Goal: Task Accomplishment & Management: Manage account settings

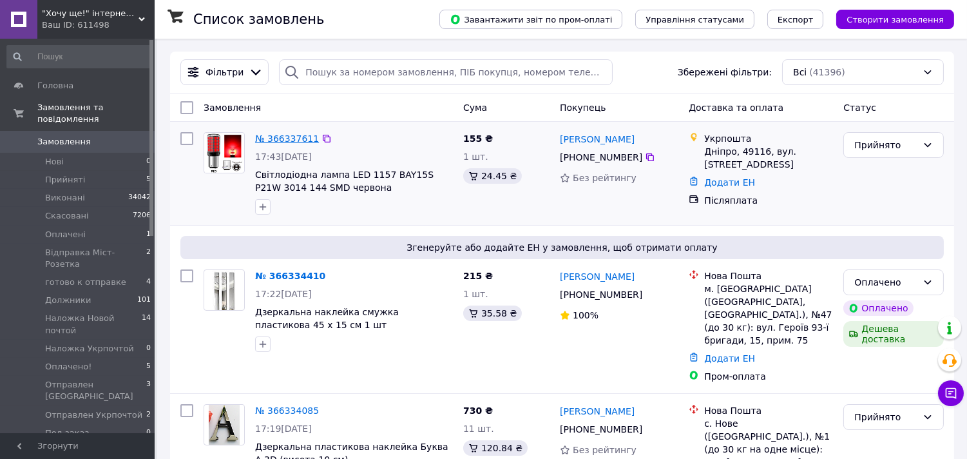
click at [273, 139] on link "№ 366337611" at bounding box center [287, 138] width 64 height 10
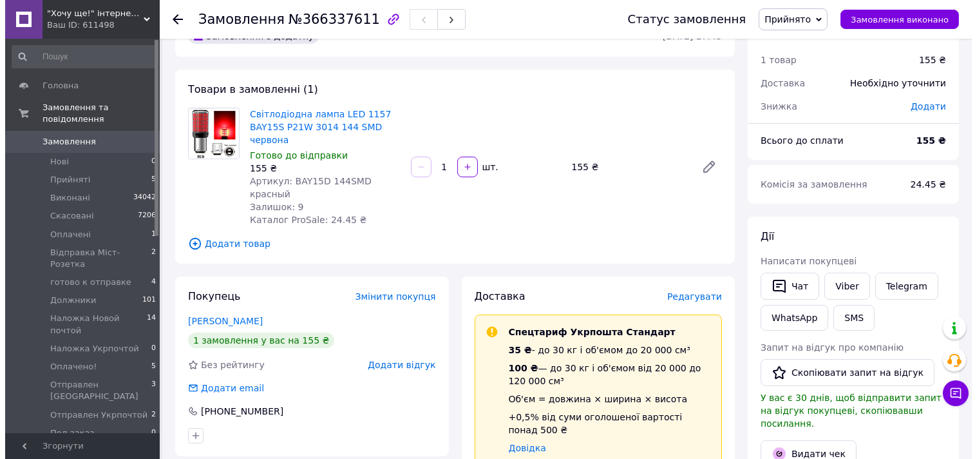
scroll to position [72, 0]
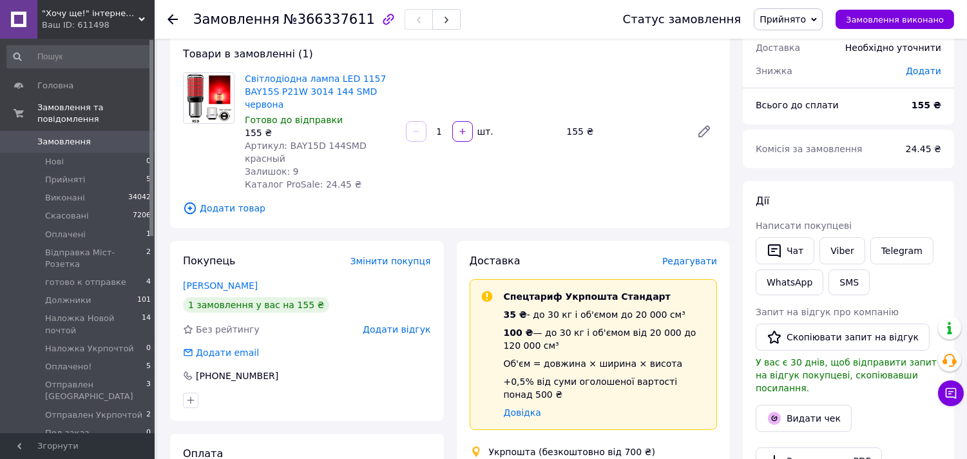
click at [690, 256] on span "Редагувати" at bounding box center [689, 261] width 55 height 10
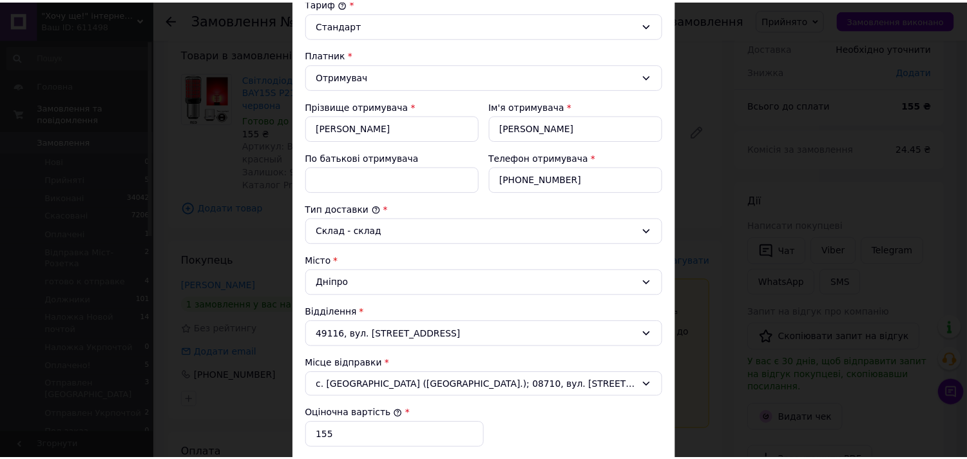
scroll to position [453, 0]
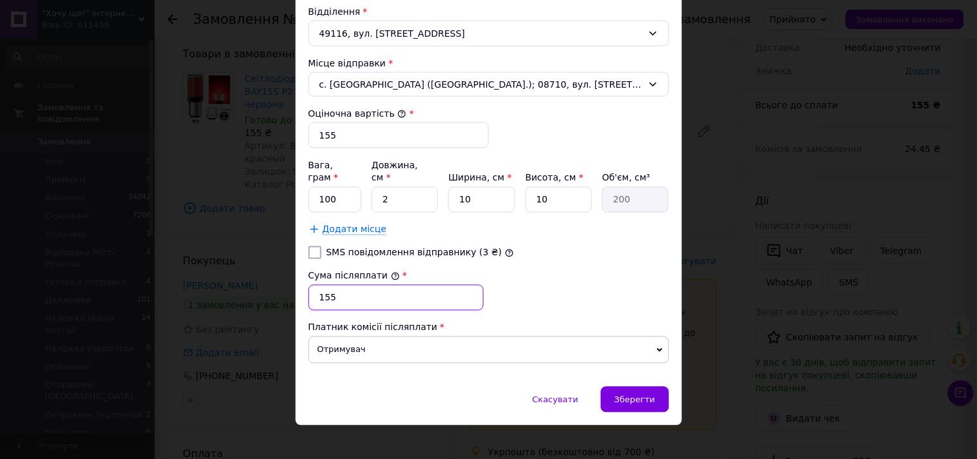
click at [351, 291] on input "155" at bounding box center [396, 298] width 175 height 26
type input "100"
click at [616, 387] on div "Зберегти" at bounding box center [635, 400] width 68 height 26
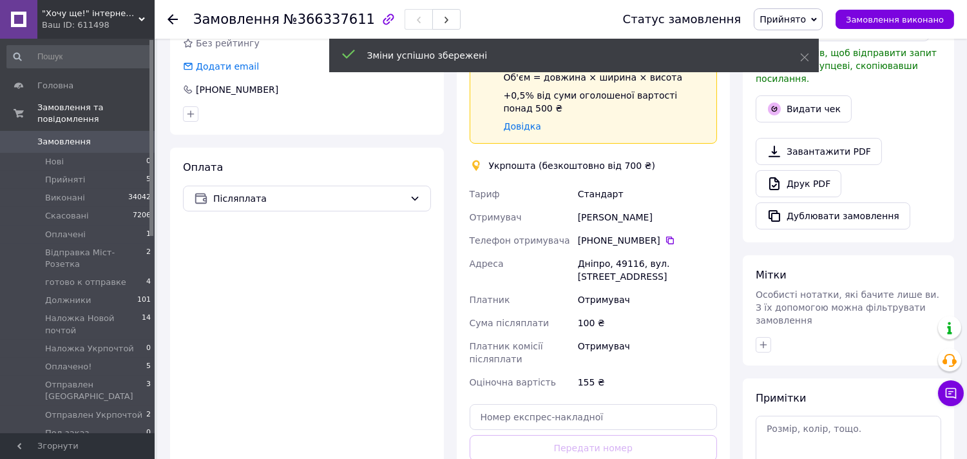
scroll to position [429, 0]
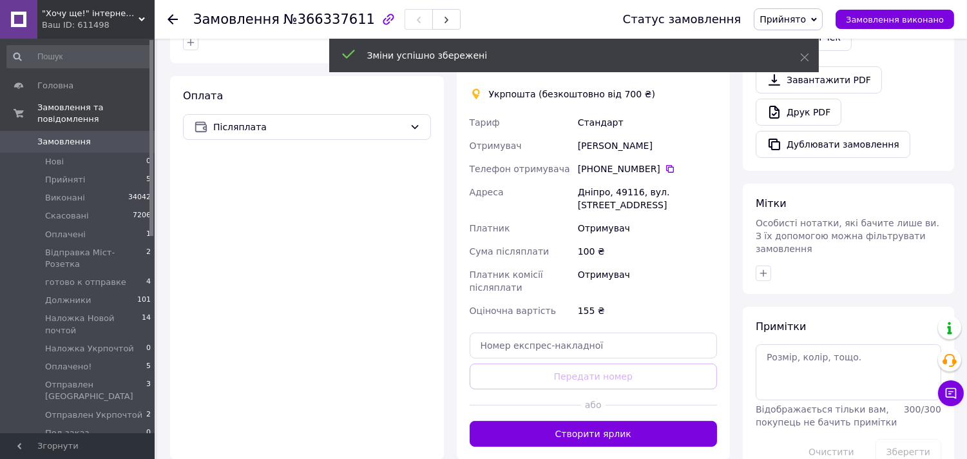
click at [568, 421] on button "Створити ярлик" at bounding box center [594, 434] width 248 height 26
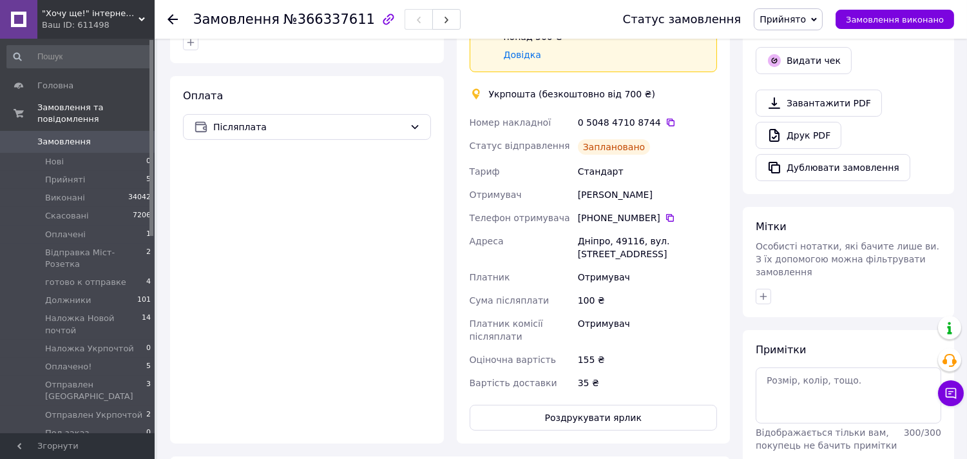
click at [799, 22] on span "Прийнято" at bounding box center [783, 19] width 46 height 10
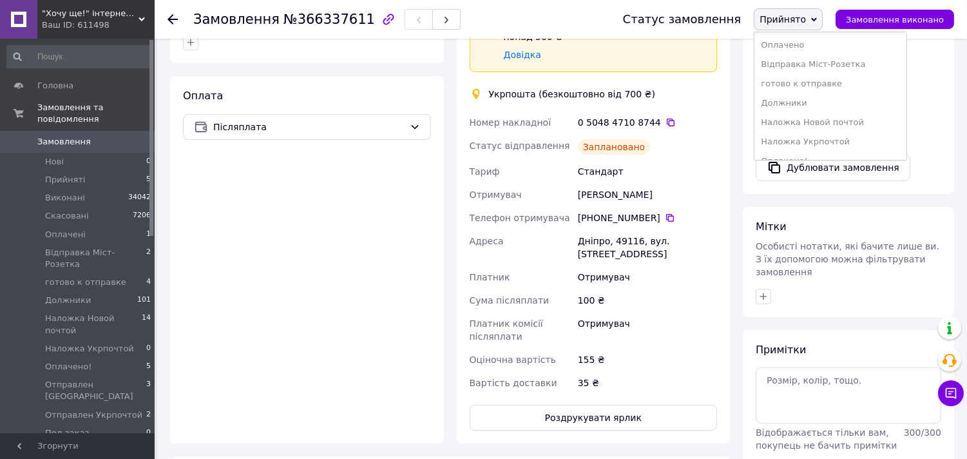
scroll to position [72, 0]
click at [818, 103] on li "Наложка Укрпочтой" at bounding box center [830, 108] width 152 height 19
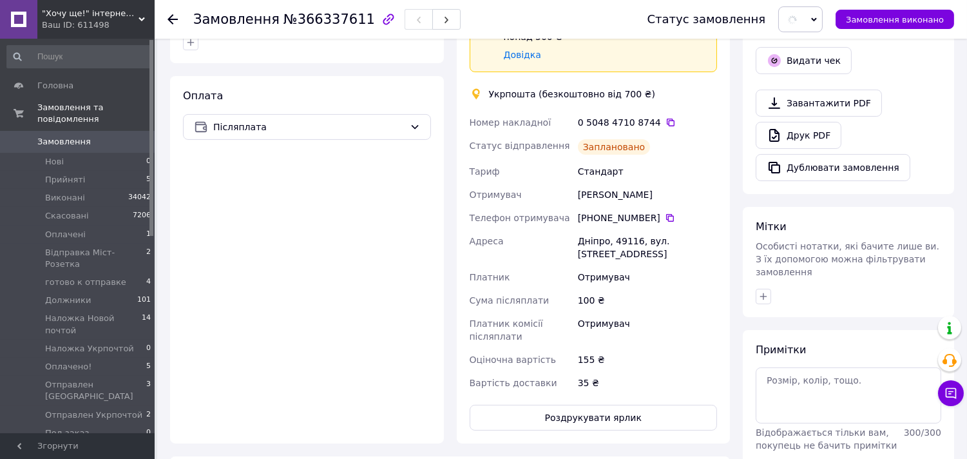
scroll to position [358, 0]
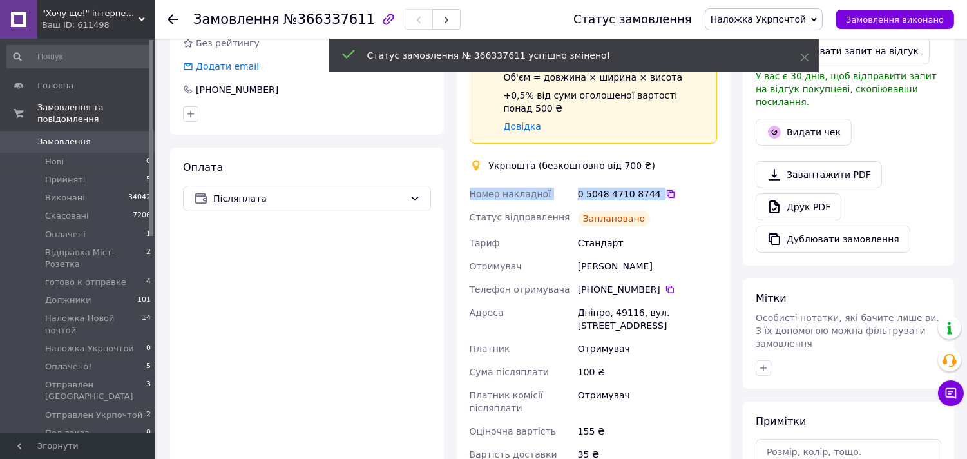
drag, startPoint x: 468, startPoint y: 170, endPoint x: 653, endPoint y: 169, distance: 184.9
click at [653, 182] on div "Номер накладної 0 5048 4710 8744   Статус відправлення Заплановано Тариф Станда…" at bounding box center [593, 323] width 253 height 283
copy div "Номер накладної 0 5048 4710 8744"
click at [463, 286] on div "Доставка Редагувати Спецтариф Укрпошта Стандарт 35 ₴ - до 30 кг і об'ємом до 20…" at bounding box center [594, 235] width 274 height 560
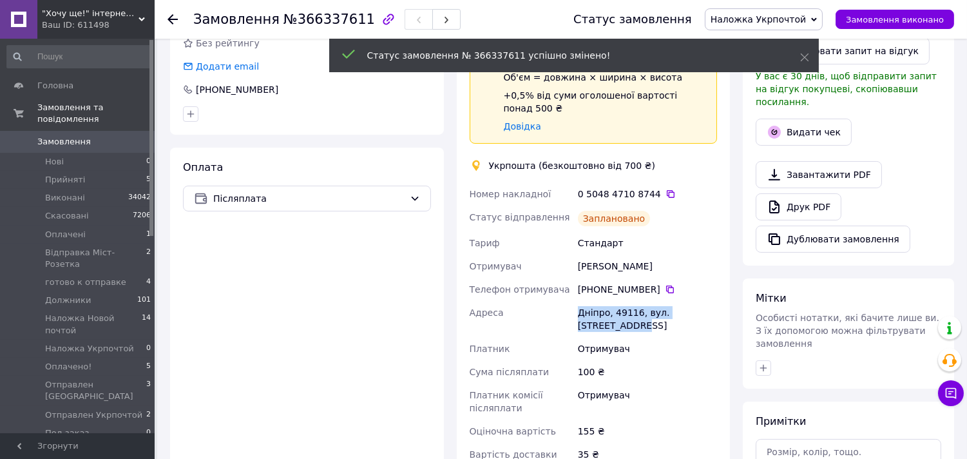
drag, startPoint x: 575, startPoint y: 281, endPoint x: 713, endPoint y: 288, distance: 138.1
click at [713, 301] on div "Дніпро, 49116, вул. [STREET_ADDRESS]" at bounding box center [647, 319] width 144 height 36
copy div "Дніпро, 49116, вул. [STREET_ADDRESS]"
drag, startPoint x: 920, startPoint y: 157, endPoint x: 902, endPoint y: 140, distance: 24.6
click at [920, 161] on div "Завантажити PDF   Друк PDF   Дублювати замовлення" at bounding box center [849, 206] width 186 height 91
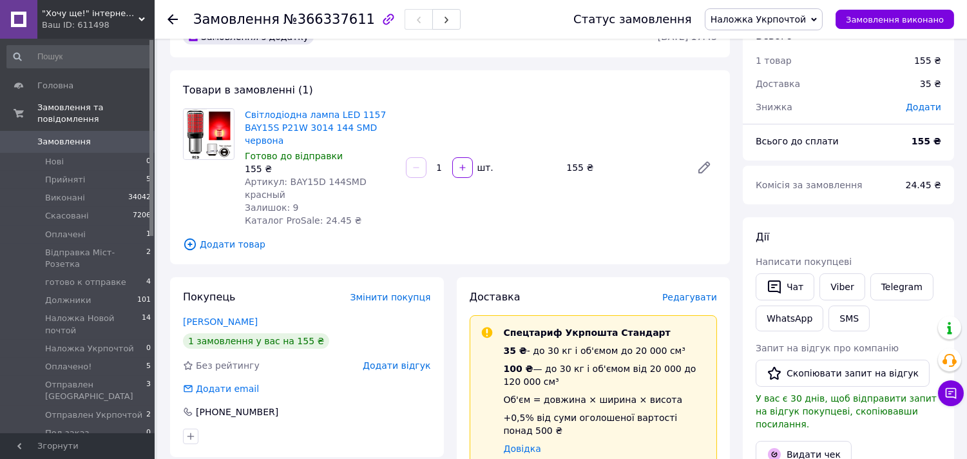
scroll to position [0, 0]
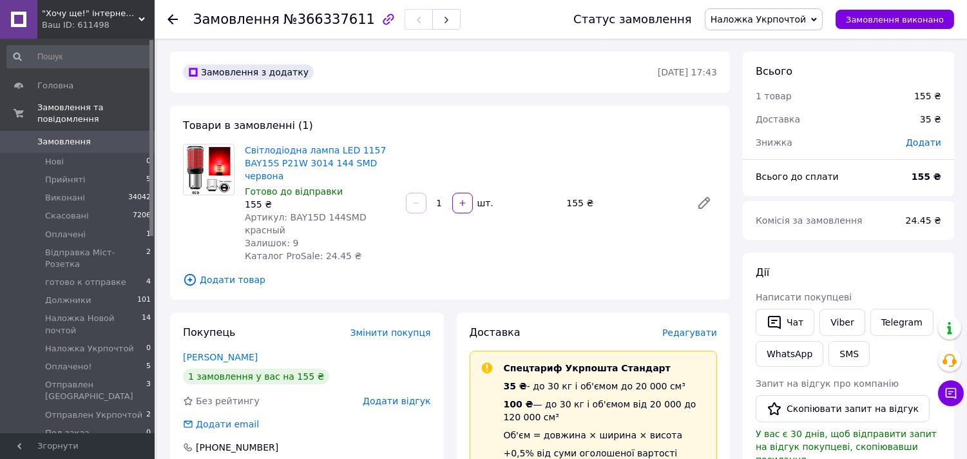
click at [67, 136] on span "Замовлення" at bounding box center [63, 142] width 53 height 12
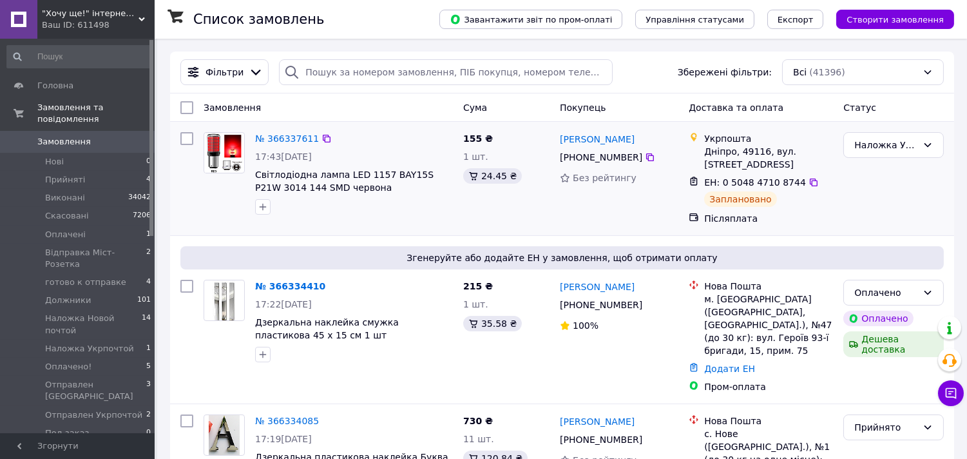
click at [178, 140] on div at bounding box center [186, 178] width 23 height 103
click at [184, 139] on input "checkbox" at bounding box center [186, 138] width 13 height 13
checkbox input "true"
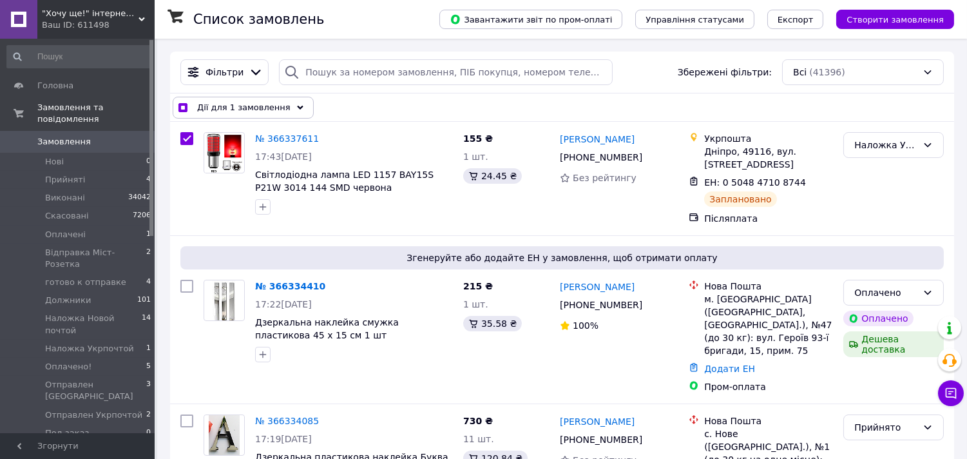
click at [240, 110] on span "Дії для 1 замовлення" at bounding box center [243, 107] width 93 height 13
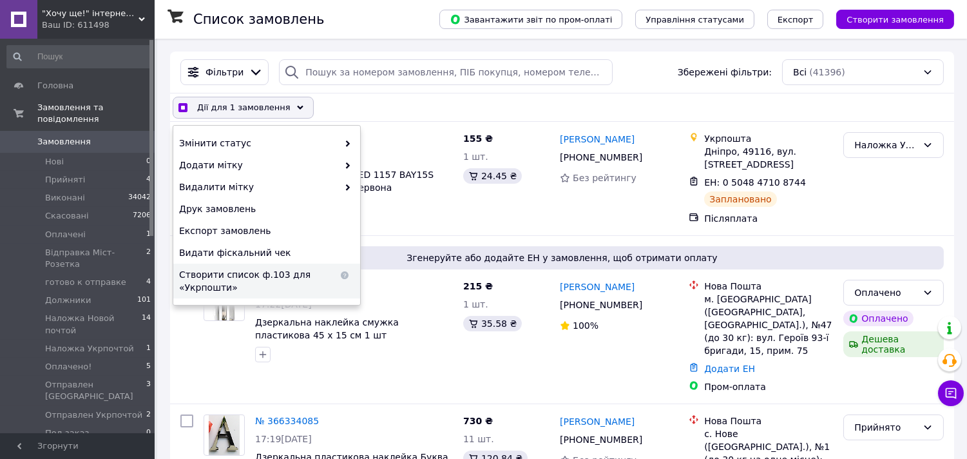
click at [237, 281] on span "Створити список ф.103 для «Укрпошти»" at bounding box center [258, 281] width 159 height 26
checkbox input "true"
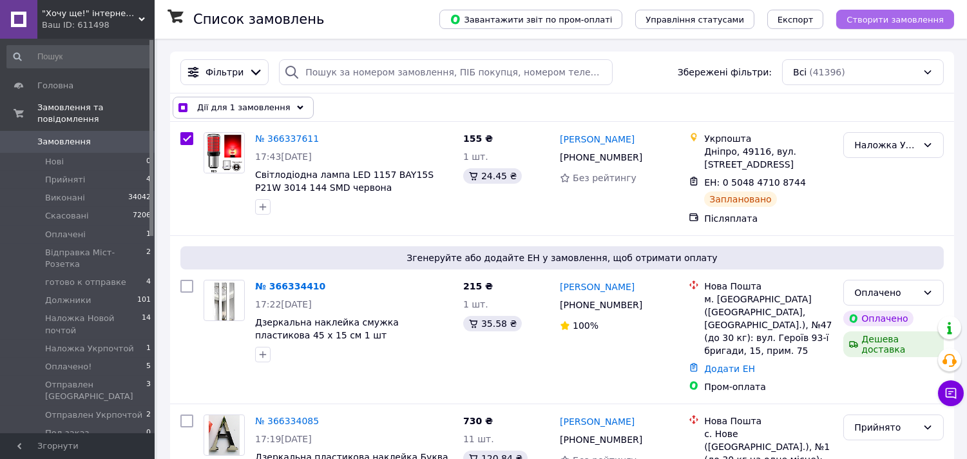
drag, startPoint x: 870, startPoint y: 16, endPoint x: 472, endPoint y: 22, distance: 397.5
click at [870, 15] on span "Створити замовлення" at bounding box center [895, 20] width 97 height 10
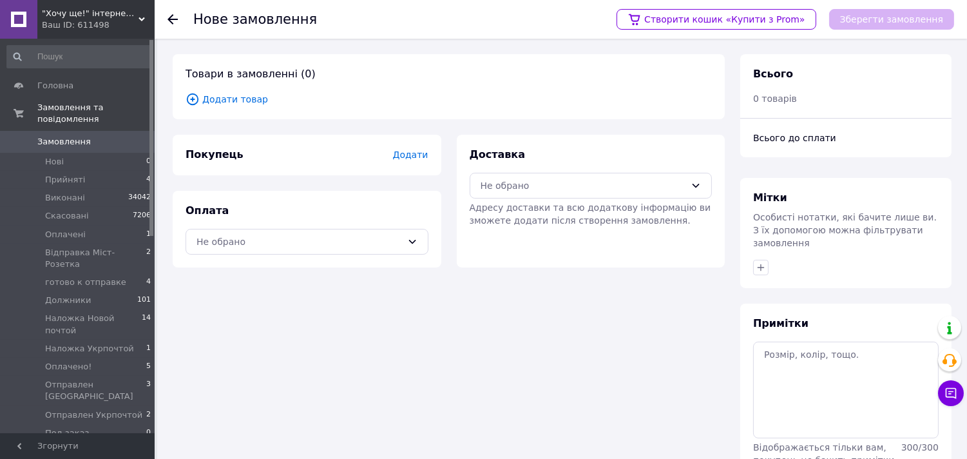
click at [228, 100] on span "Додати товар" at bounding box center [449, 99] width 526 height 14
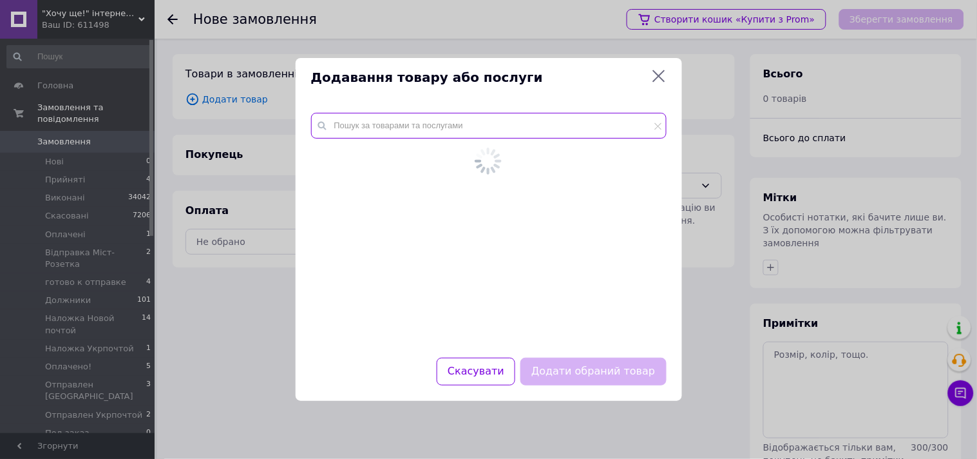
click at [346, 126] on input "text" at bounding box center [489, 126] width 356 height 26
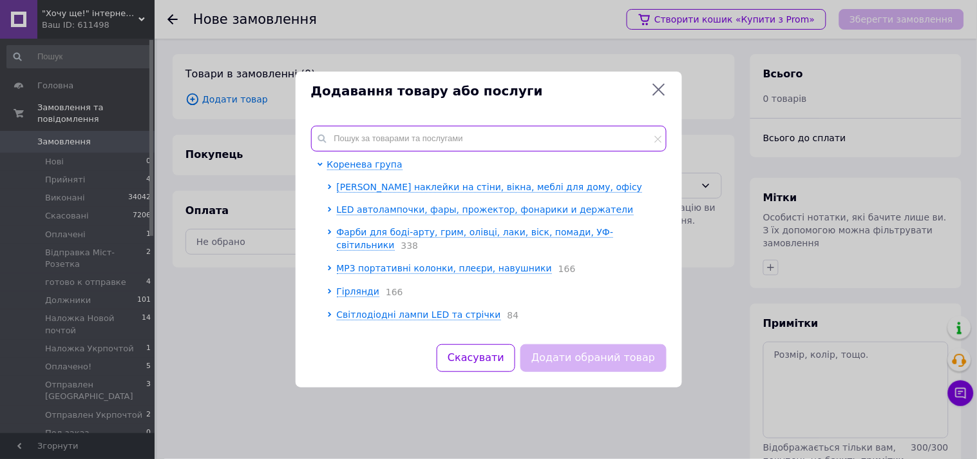
paste input "Аквагрим NUKOLO набір 12 кольорів і 3 пензлі"
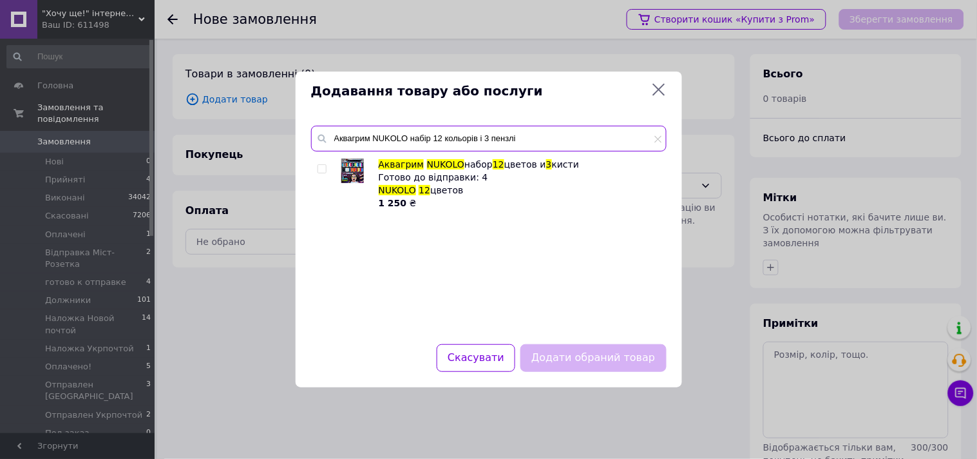
type input "Аквагрим NUKOLO набір 12 кольорів і 3 пензлі"
click at [322, 168] on input "checkbox" at bounding box center [322, 169] width 8 height 8
checkbox input "true"
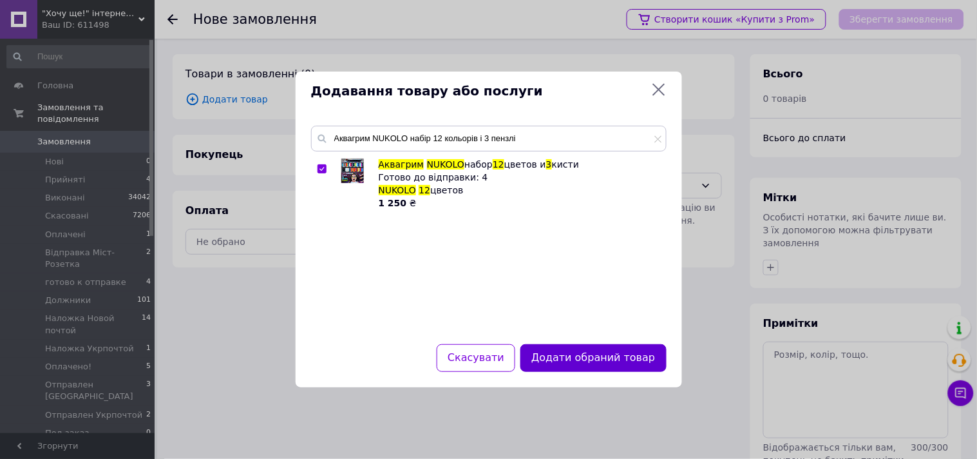
click at [587, 354] on button "Додати обраний товар" at bounding box center [594, 358] width 146 height 28
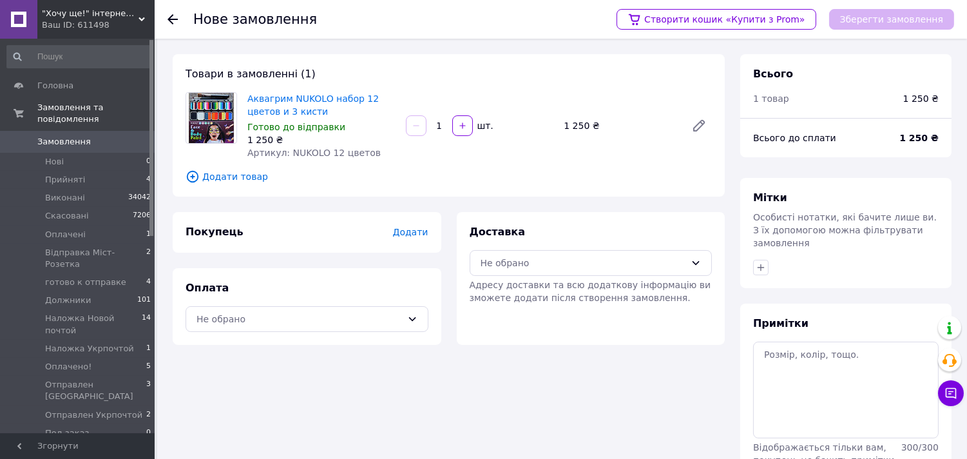
click at [235, 173] on span "Додати товар" at bounding box center [449, 176] width 526 height 14
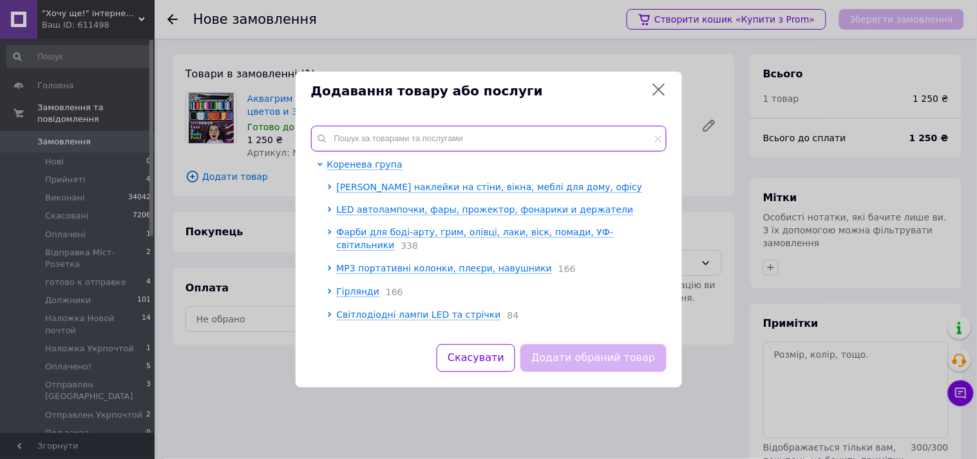
click at [359, 133] on input "text" at bounding box center [489, 139] width 356 height 26
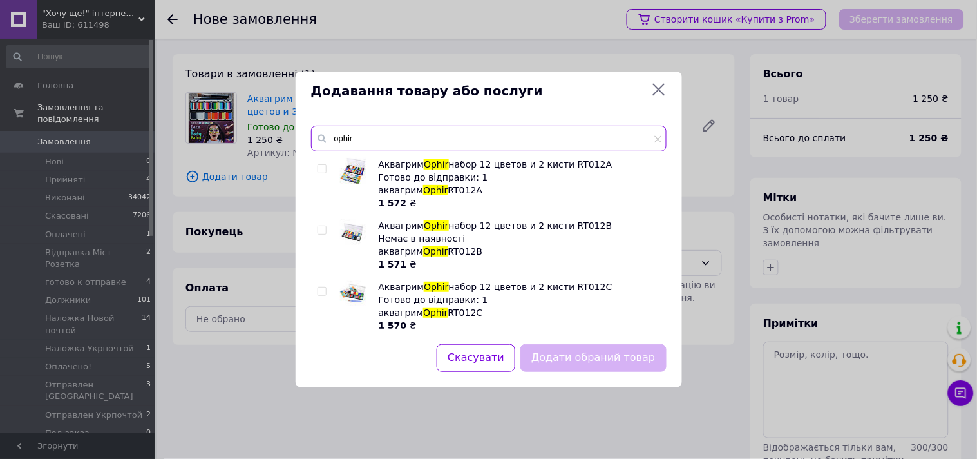
type input "ophir"
click at [320, 291] on input "checkbox" at bounding box center [322, 291] width 8 height 8
checkbox input "true"
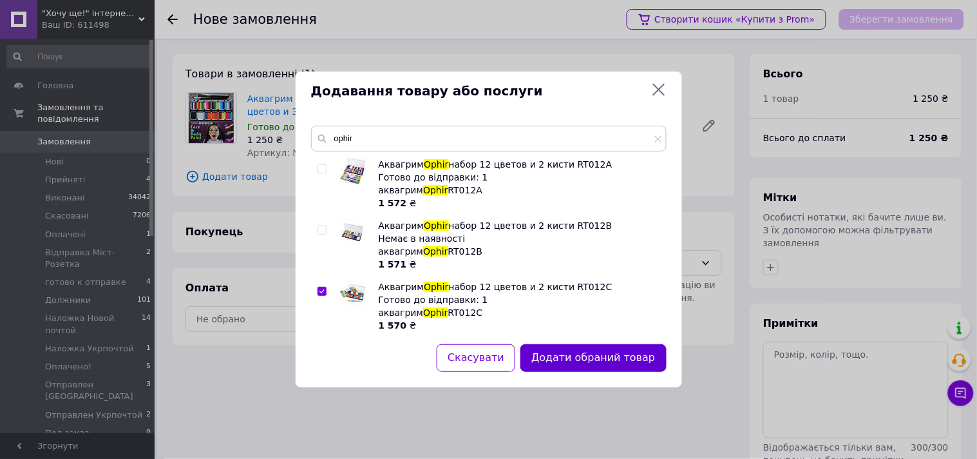
click at [626, 364] on button "Додати обраний товар" at bounding box center [594, 358] width 146 height 28
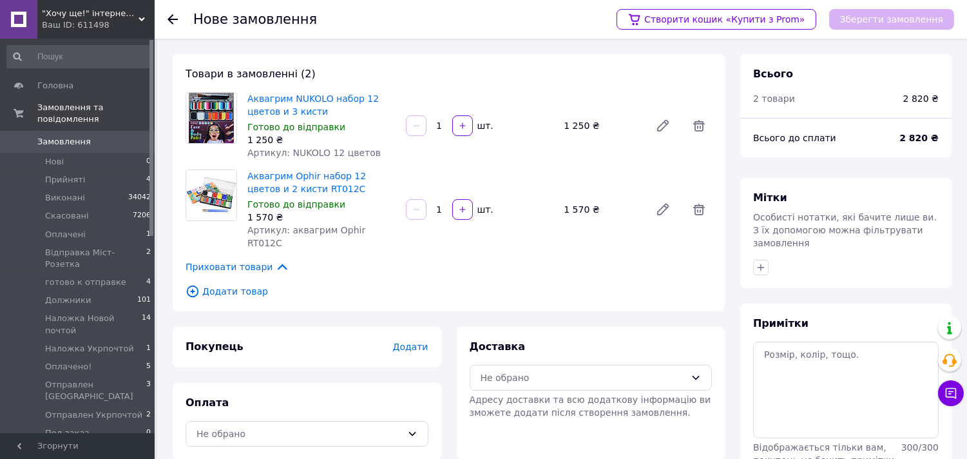
click at [249, 284] on span "Додати товар" at bounding box center [449, 291] width 526 height 14
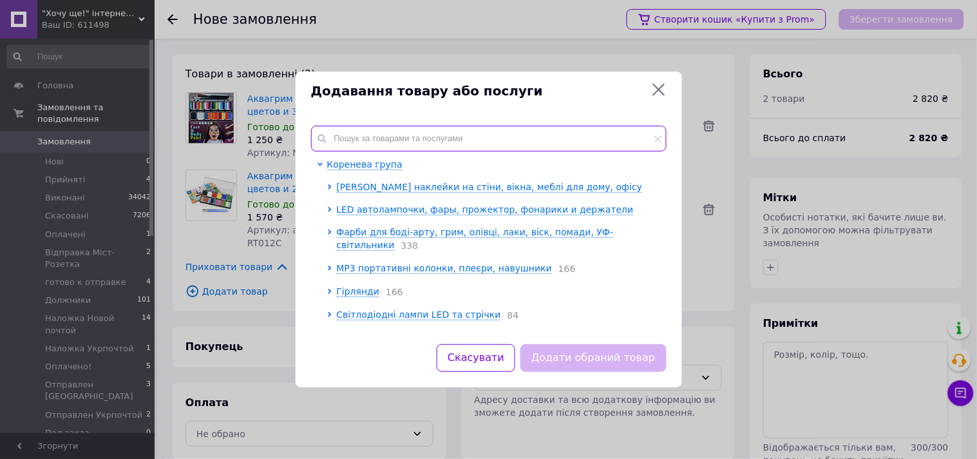
click at [374, 131] on input "text" at bounding box center [489, 139] width 356 height 26
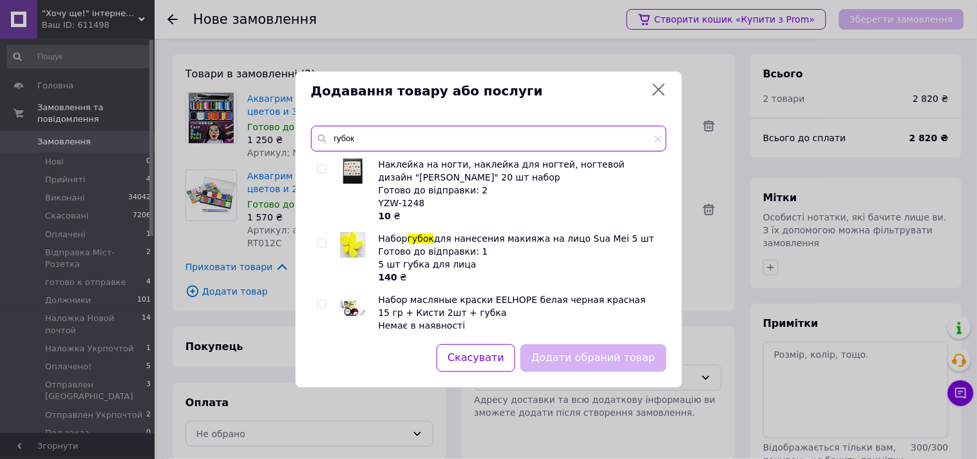
type input "губок"
click at [319, 241] on input "checkbox" at bounding box center [322, 243] width 8 height 8
checkbox input "true"
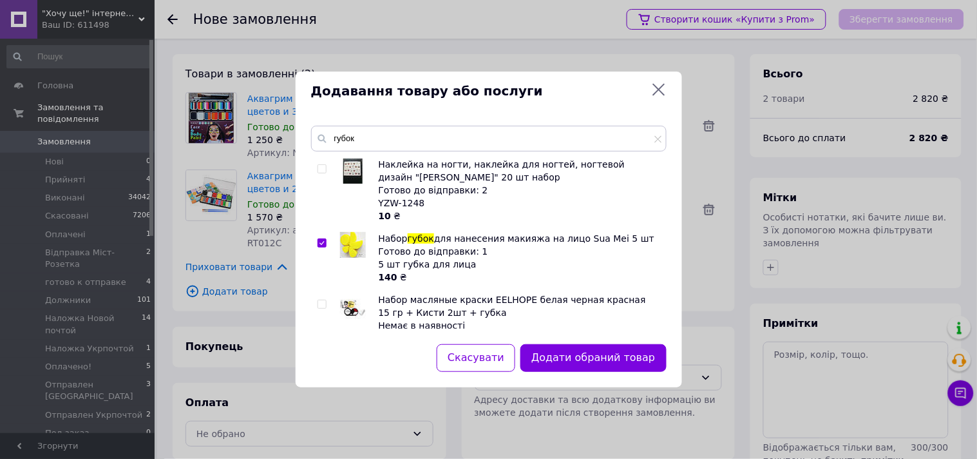
click at [550, 354] on button "Додати обраний товар" at bounding box center [594, 358] width 146 height 28
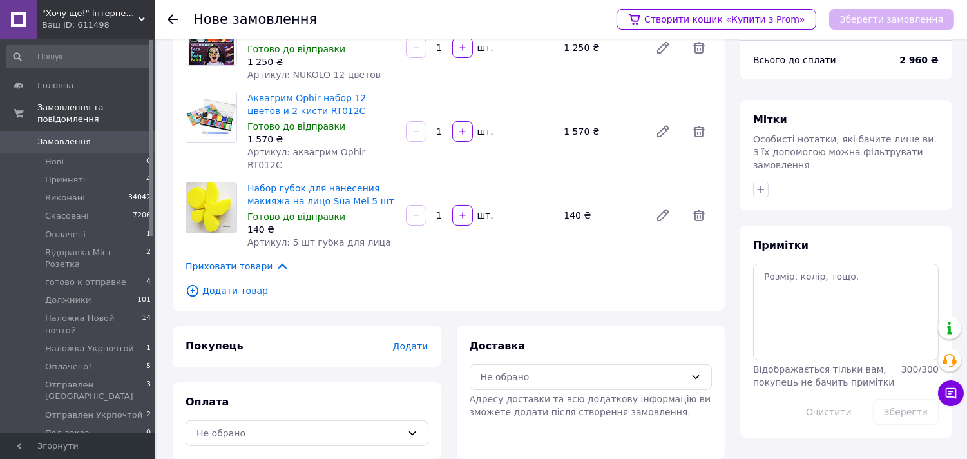
scroll to position [80, 0]
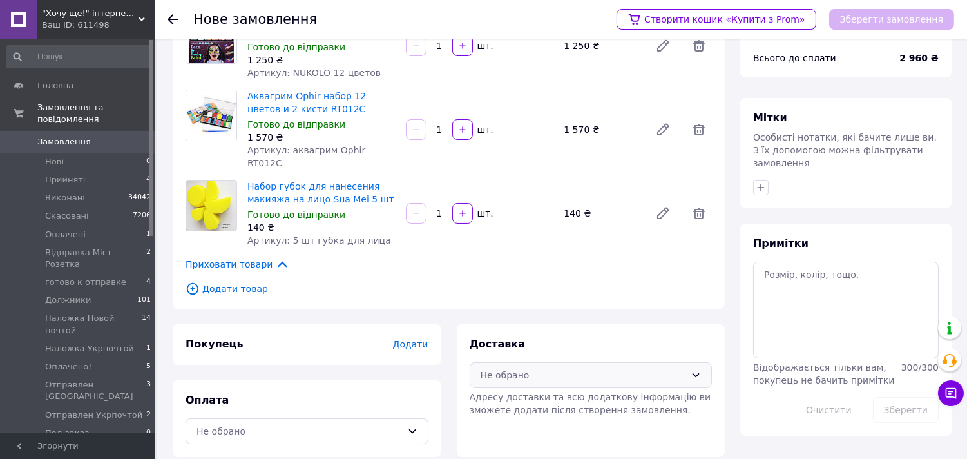
click at [517, 368] on div "Не обрано" at bounding box center [584, 375] width 206 height 14
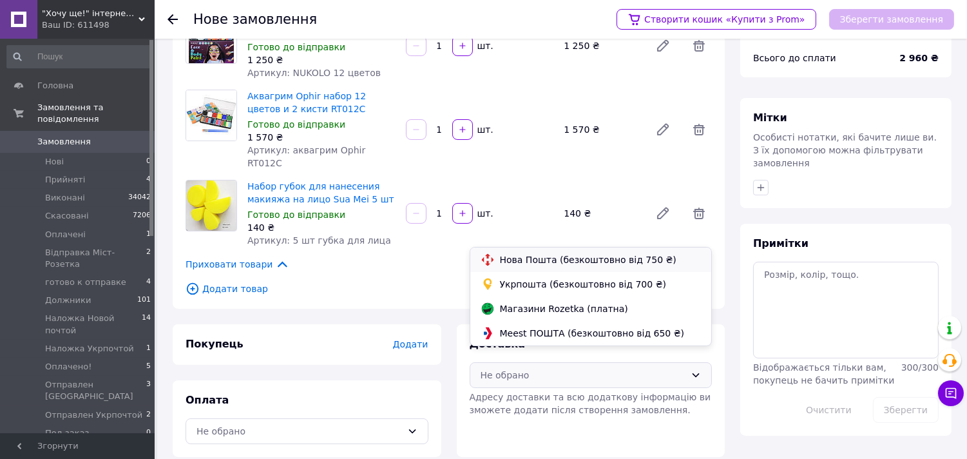
click at [524, 254] on span "Нова Пошта (безкоштовно від 750 ₴)" at bounding box center [601, 259] width 202 height 13
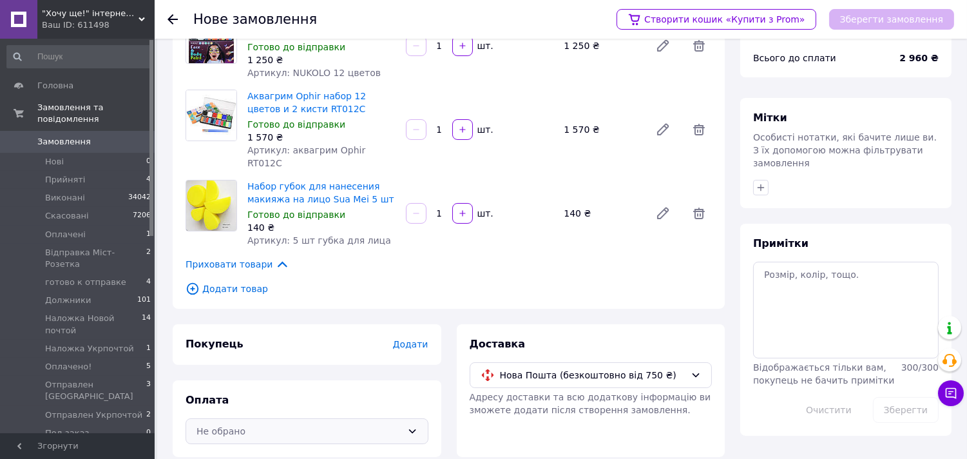
click at [262, 424] on div "Не обрано" at bounding box center [299, 431] width 206 height 14
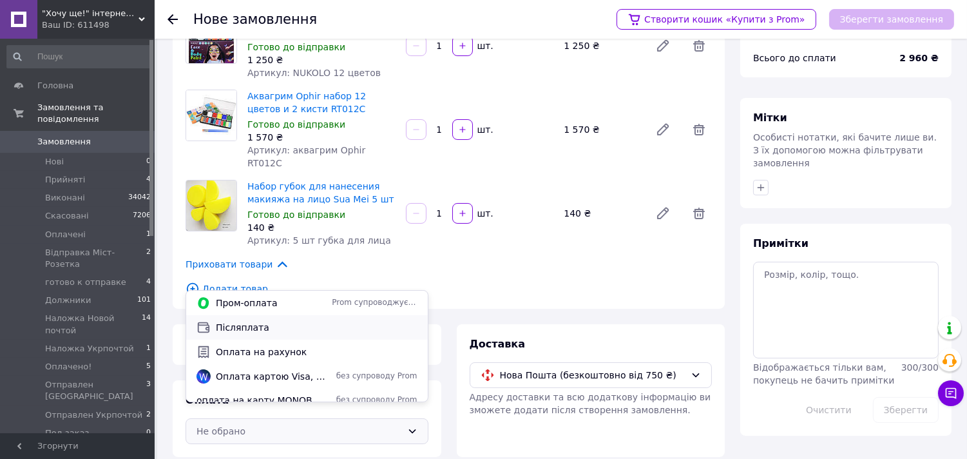
click at [256, 324] on span "Післяплата" at bounding box center [317, 327] width 202 height 13
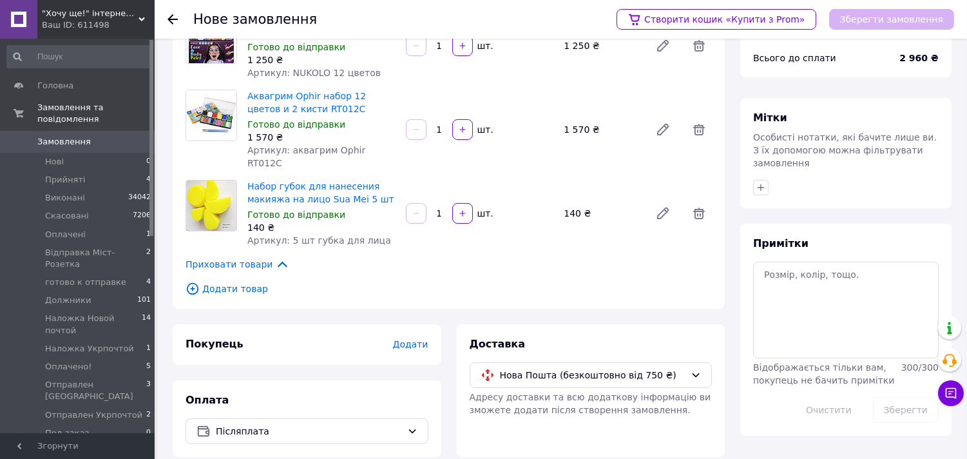
click at [414, 339] on span "Додати" at bounding box center [409, 344] width 35 height 10
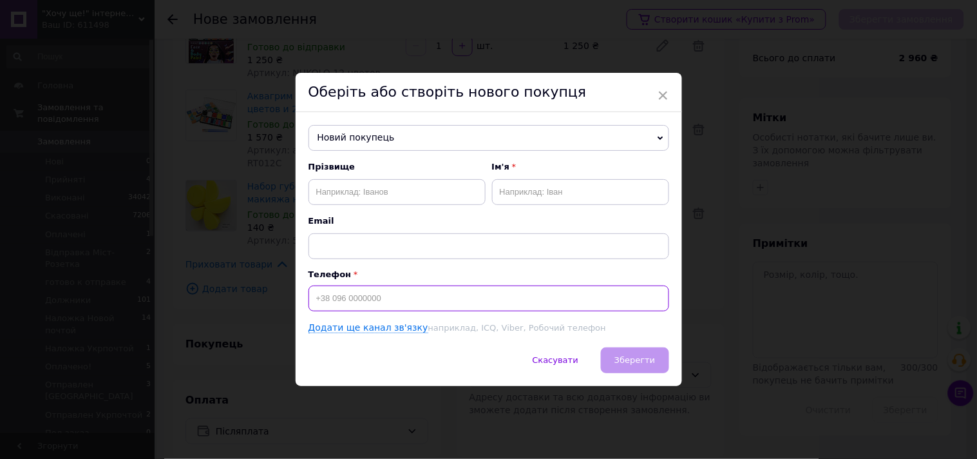
click at [376, 304] on input at bounding box center [489, 298] width 361 height 26
paste input "+380687537894"
type input "+380687537894"
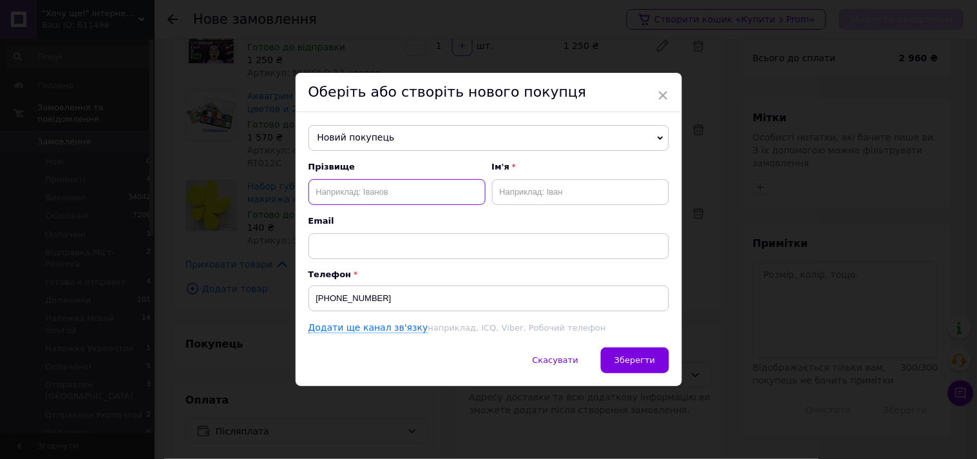
click at [387, 193] on input "text" at bounding box center [397, 192] width 177 height 26
paste input "[PERSON_NAME]"
click at [318, 188] on input "[PERSON_NAME]" at bounding box center [397, 192] width 177 height 26
type input "Карабо"
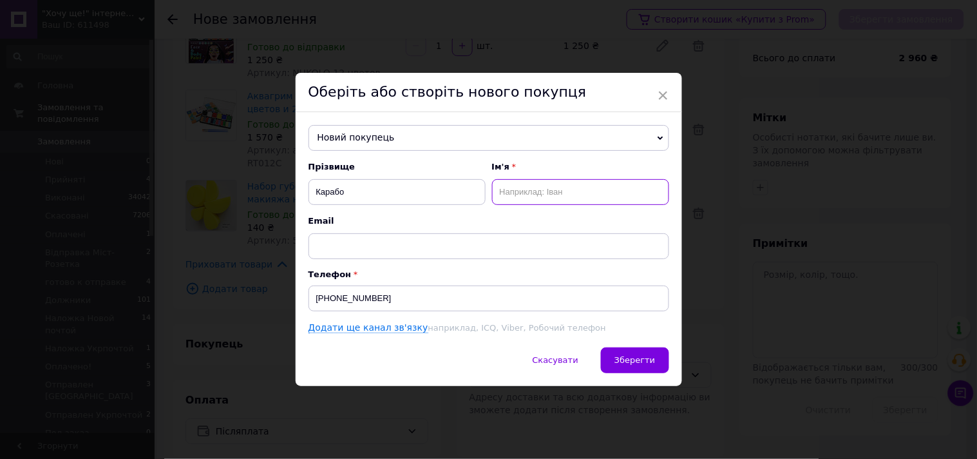
click at [499, 190] on input "text" at bounding box center [580, 192] width 177 height 26
paste input "Ніна"
type input "Ніна"
click at [629, 365] on span "Зберегти" at bounding box center [635, 360] width 41 height 10
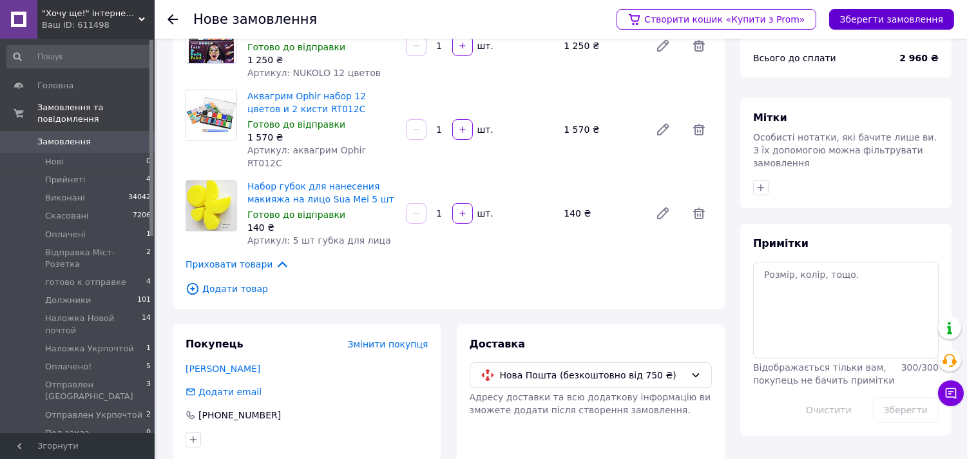
click at [877, 16] on button "Зберегти замовлення" at bounding box center [891, 19] width 125 height 21
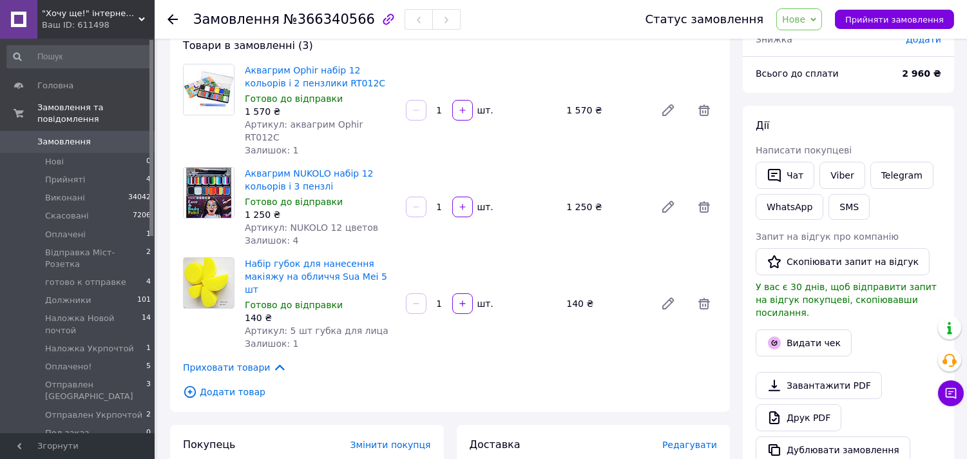
drag, startPoint x: 903, startPoint y: 22, endPoint x: 803, endPoint y: 73, distance: 112.1
click at [899, 23] on span "Прийняти замовлення" at bounding box center [894, 20] width 99 height 10
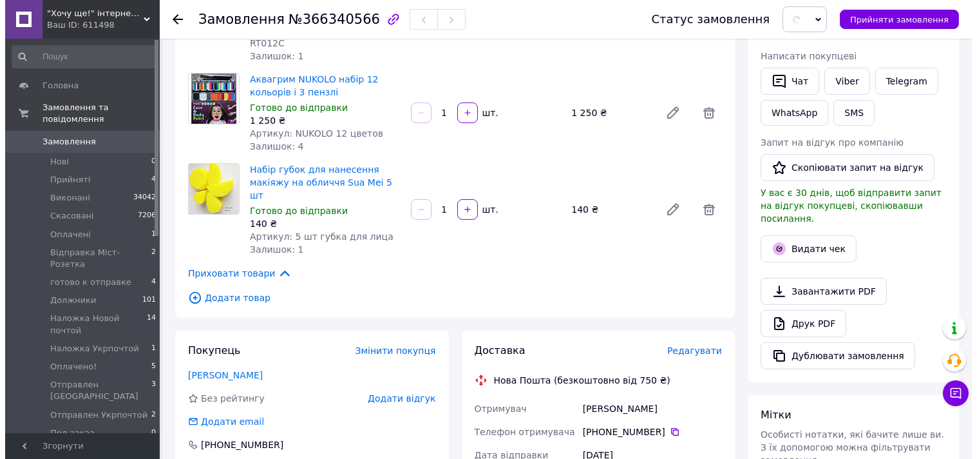
scroll to position [294, 0]
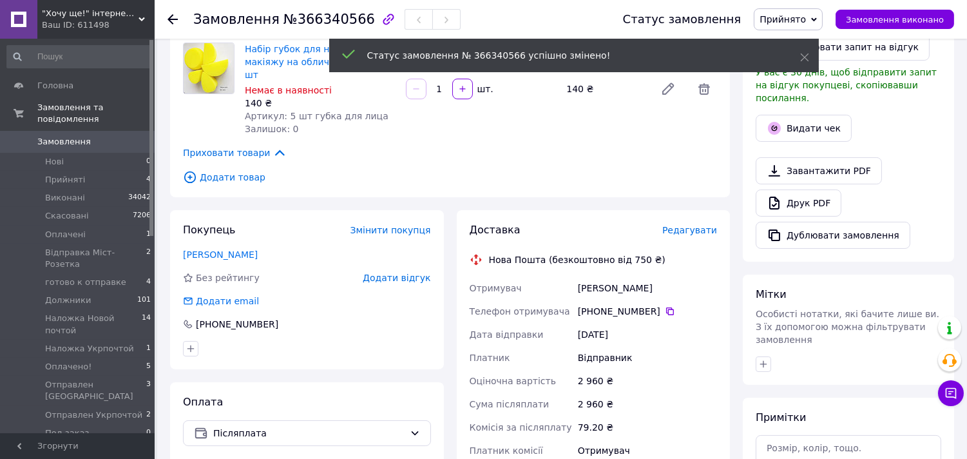
click at [700, 225] on span "Редагувати" at bounding box center [689, 230] width 55 height 10
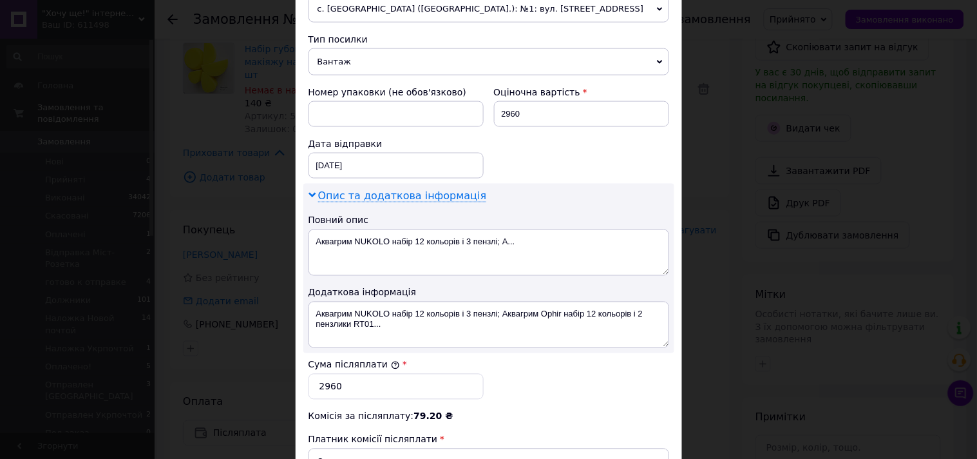
scroll to position [286, 0]
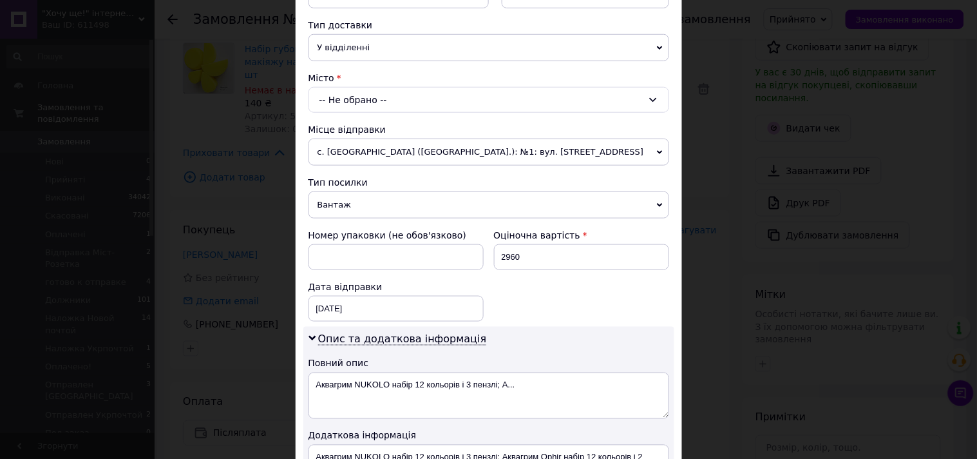
click at [350, 97] on div "-- Не обрано --" at bounding box center [489, 100] width 361 height 26
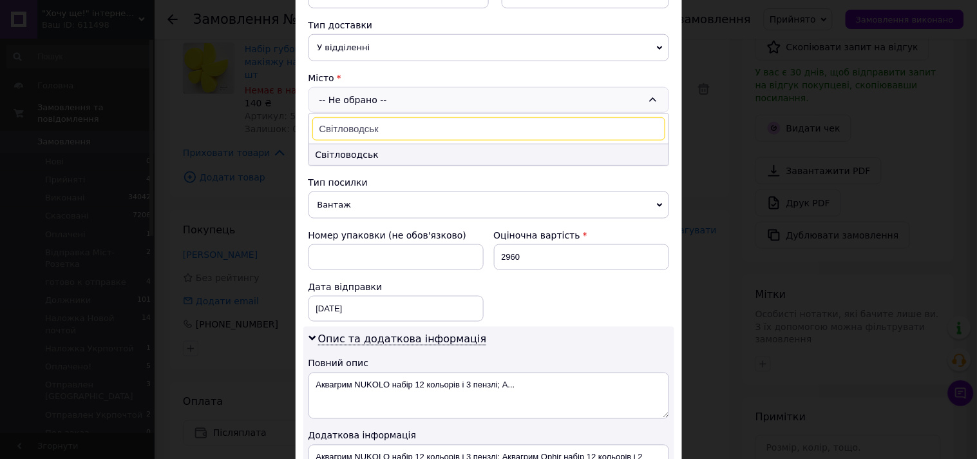
type input "Світловодськ"
click at [351, 150] on li "Світловодськ" at bounding box center [488, 154] width 359 height 21
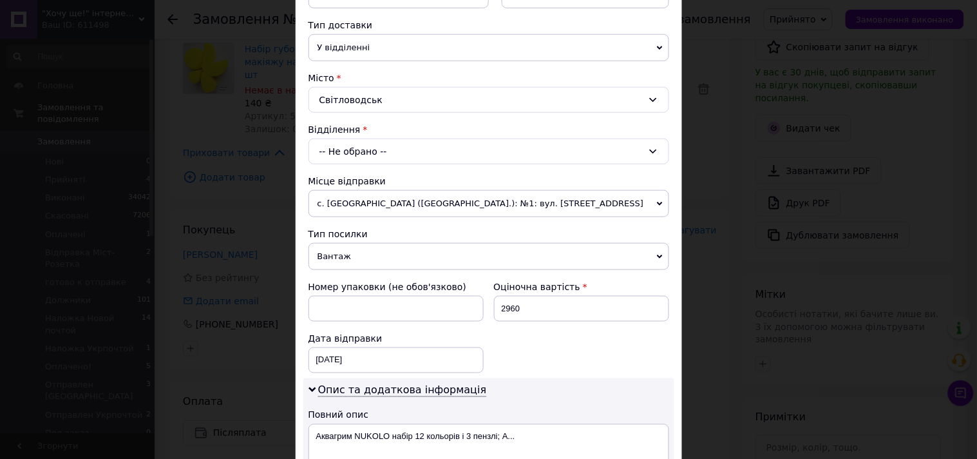
click at [351, 150] on div "-- Не обрано --" at bounding box center [489, 152] width 361 height 26
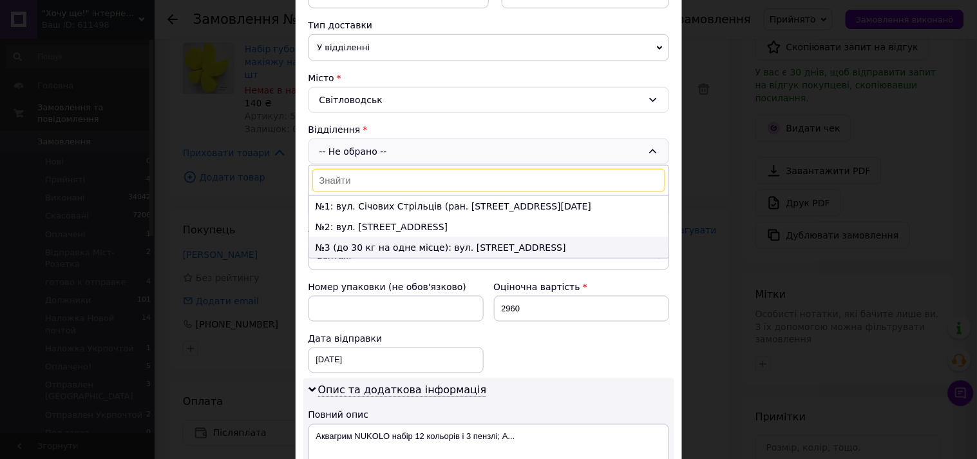
click at [354, 245] on li "№3 (до 30 кг на одне місце): вул. Ювілейна, 2" at bounding box center [488, 247] width 359 height 21
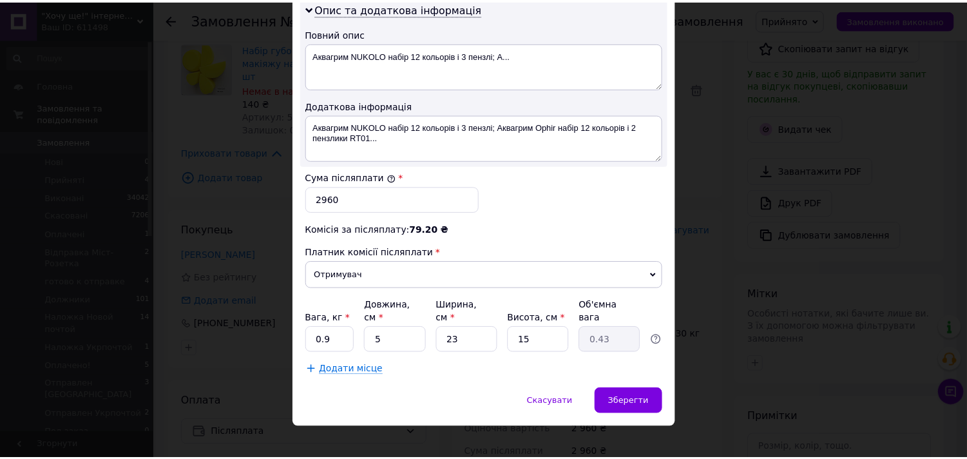
scroll to position [671, 0]
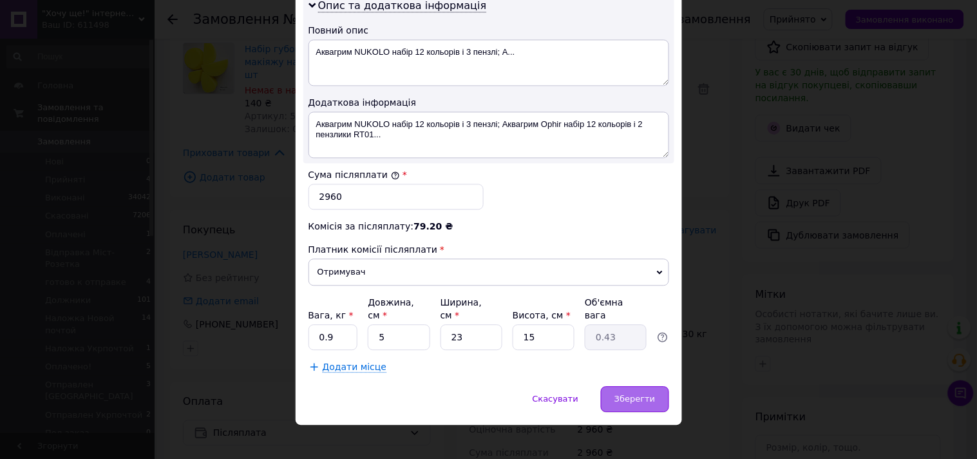
click at [629, 394] on span "Зберегти" at bounding box center [635, 399] width 41 height 10
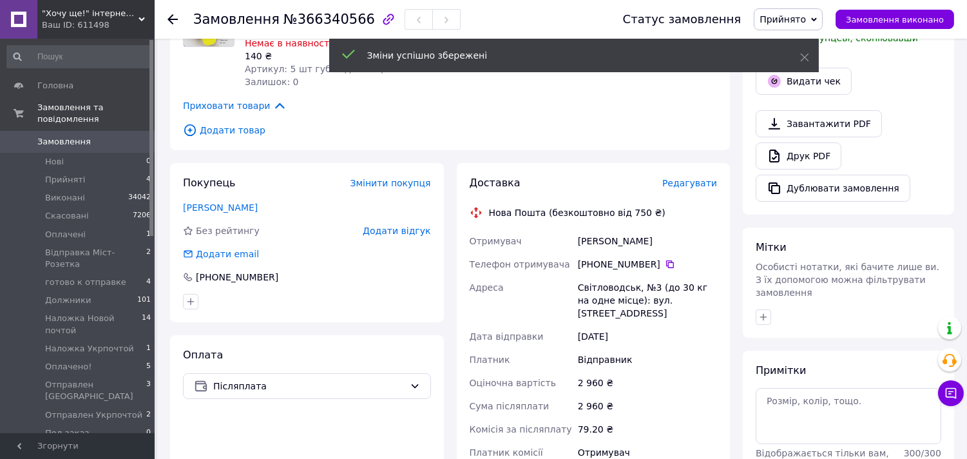
scroll to position [366, 0]
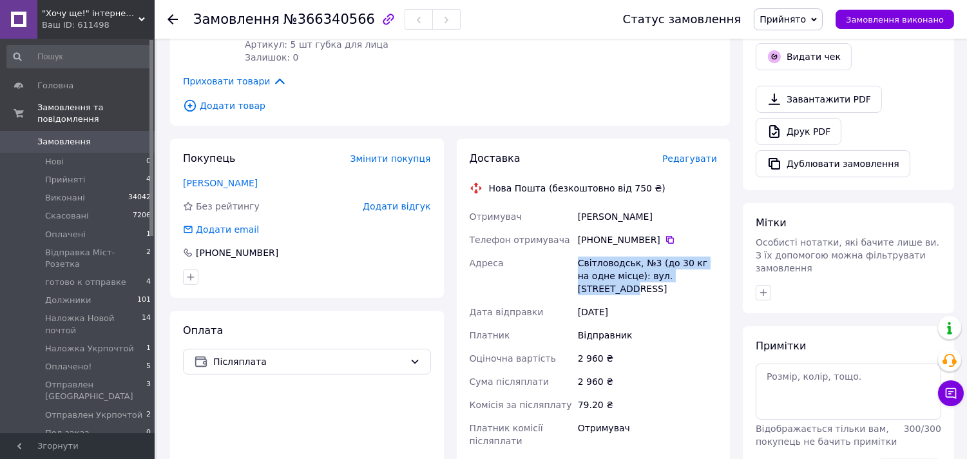
drag, startPoint x: 577, startPoint y: 238, endPoint x: 700, endPoint y: 245, distance: 123.9
click at [702, 251] on div "Світловодськ, №3 (до 30 кг на одне місце): вул. [STREET_ADDRESS]" at bounding box center [647, 275] width 144 height 49
copy div "Світловодськ, №3 (до 30 кг на одне місце): вул. [STREET_ADDRESS]"
click at [937, 282] on div at bounding box center [848, 292] width 191 height 21
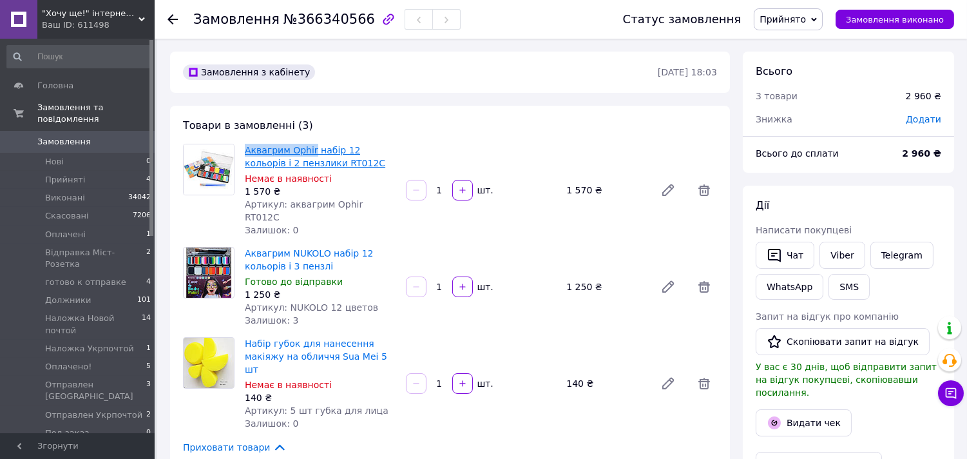
drag, startPoint x: 242, startPoint y: 150, endPoint x: 310, endPoint y: 151, distance: 68.3
click at [310, 151] on div "Аквагрим Ophir набір 12 кольорів і 2 пензлики RT012C Немає в наявності 1 570 ₴ …" at bounding box center [320, 190] width 161 height 98
copy link "Аквагрим Ophir"
drag, startPoint x: 242, startPoint y: 238, endPoint x: 320, endPoint y: 242, distance: 78.7
click at [320, 244] on div "Аквагрим NUKOLO набір 12 кольорів і 3 пензлі Готово до відправки 1 250 ₴ Артику…" at bounding box center [320, 286] width 161 height 85
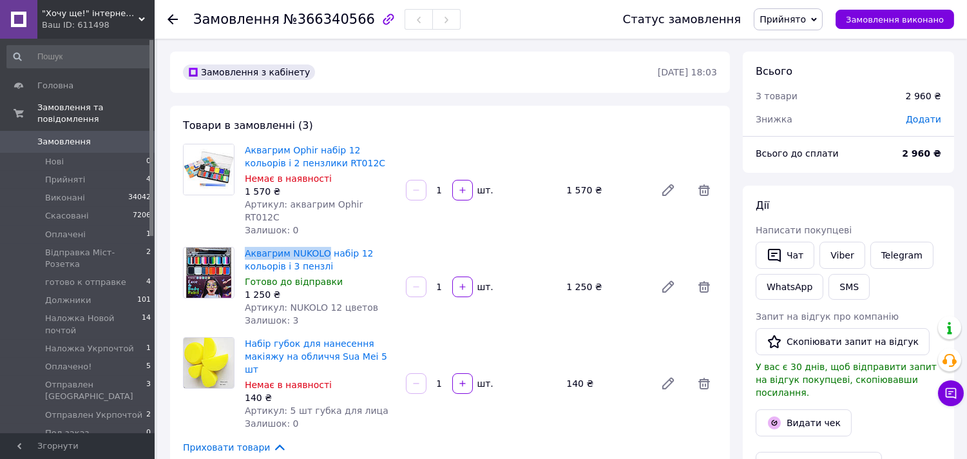
copy link "Аквагрим NUKOLO"
drag, startPoint x: 242, startPoint y: 331, endPoint x: 293, endPoint y: 331, distance: 51.5
click at [293, 334] on div "Набір губок для нанесення макіяжу на обличчя Sua Mei 5 шт Немає в наявності 140…" at bounding box center [320, 383] width 161 height 98
copy link "Набір губок"
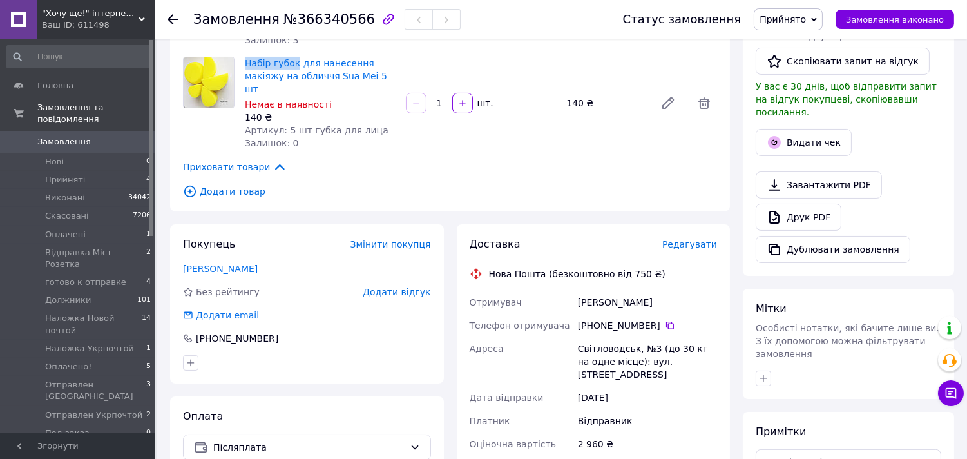
scroll to position [286, 0]
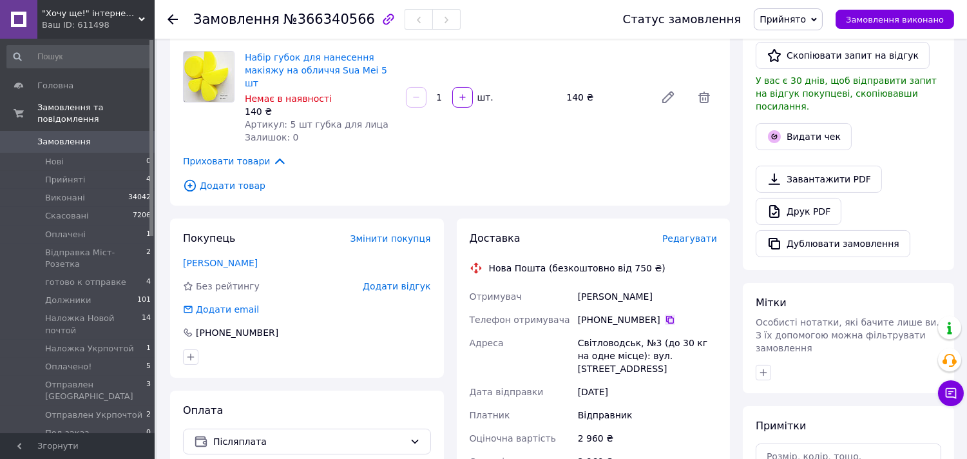
click at [666, 316] on icon at bounding box center [670, 320] width 8 height 8
click at [589, 285] on div "Карабо Ніна" at bounding box center [647, 296] width 144 height 23
copy div "Карабо Ніна"
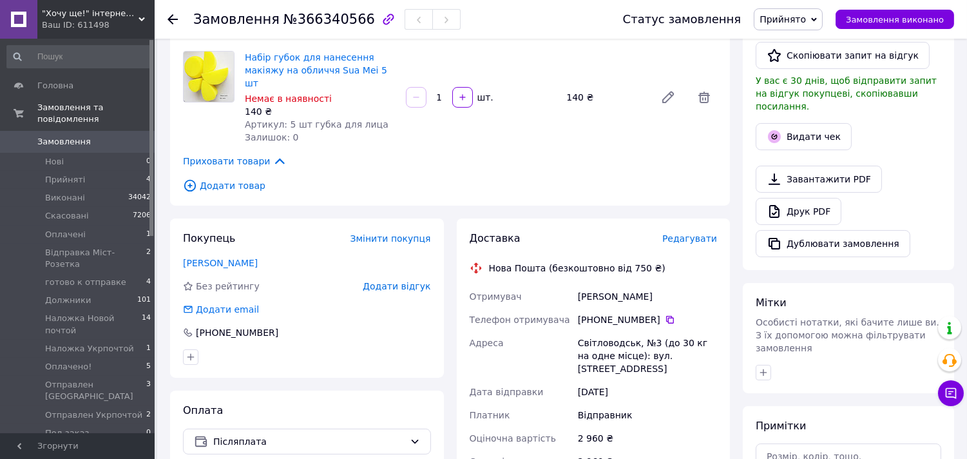
click at [607, 331] on div "Світловодськ, №3 (до 30 кг на одне місце): вул. [STREET_ADDRESS]" at bounding box center [647, 355] width 144 height 49
copy div "Світловодськ"
click at [765, 367] on icon "button" at bounding box center [763, 372] width 10 height 10
click at [787, 430] on label "FROOMO" at bounding box center [795, 435] width 37 height 10
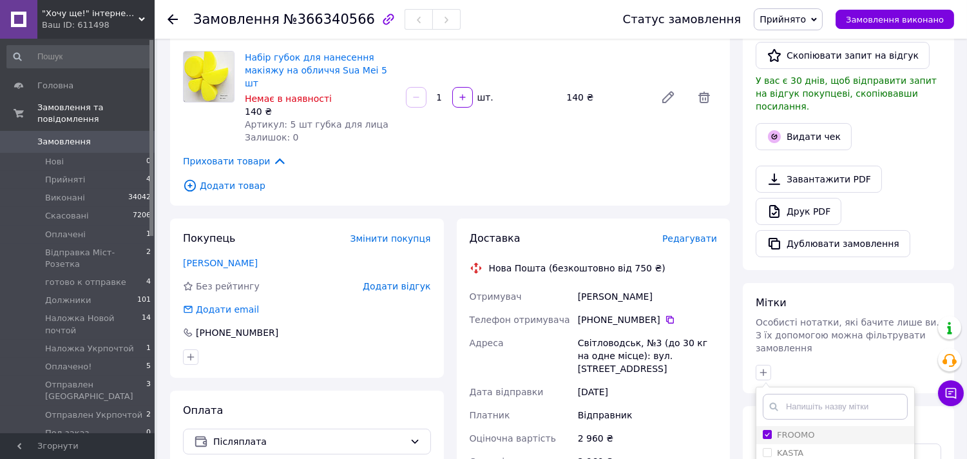
checkbox input "true"
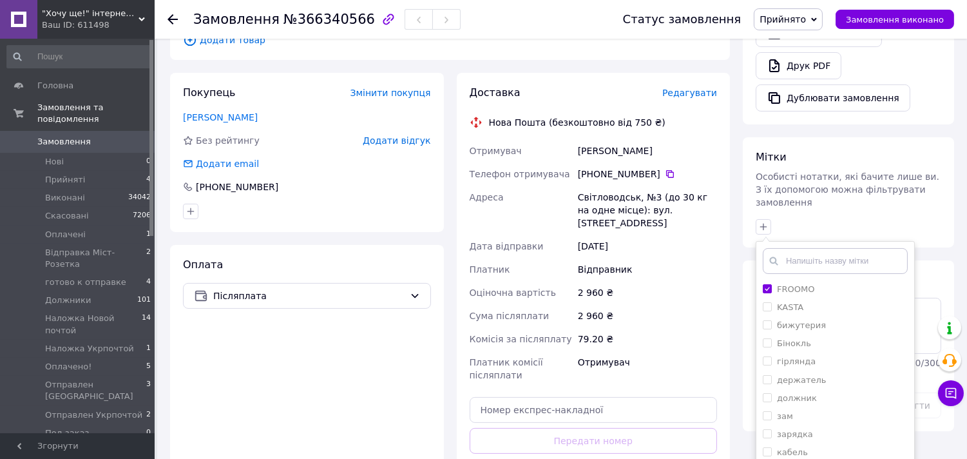
scroll to position [644, 0]
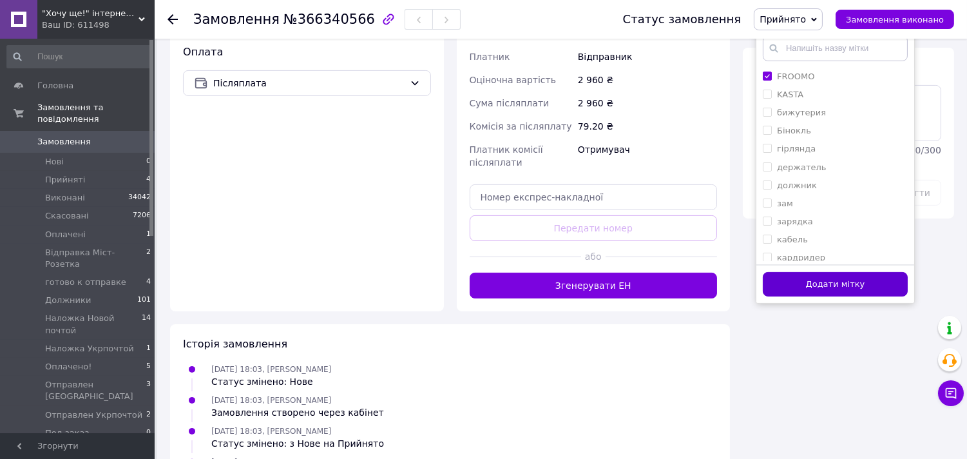
click at [829, 272] on button "Додати мітку" at bounding box center [835, 284] width 145 height 25
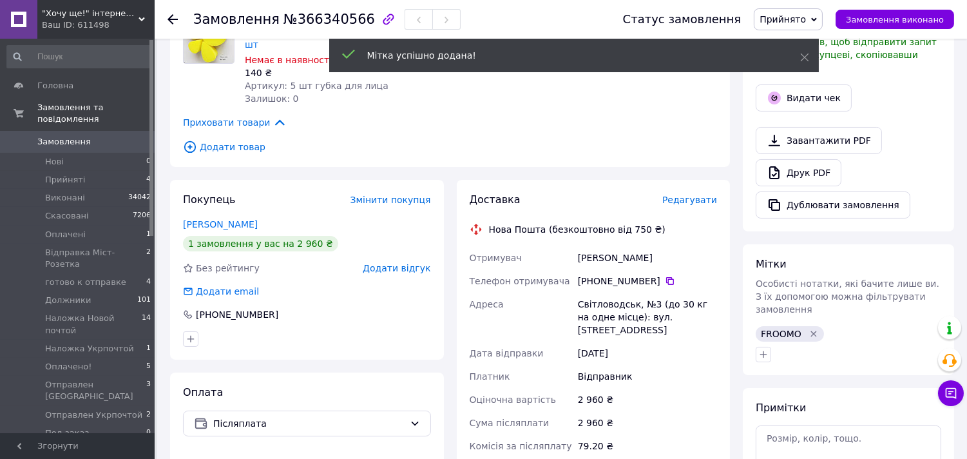
scroll to position [358, 0]
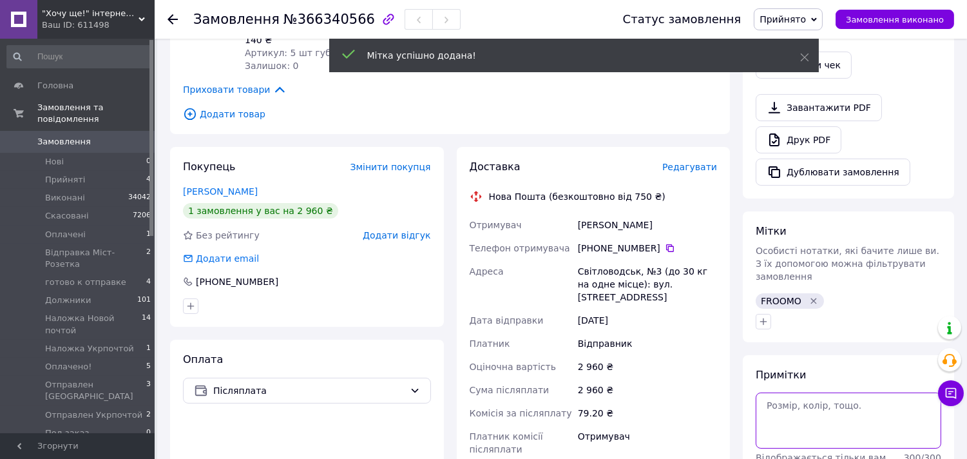
click at [798, 392] on textarea at bounding box center [849, 419] width 186 height 55
paste textarea "20451269211958"
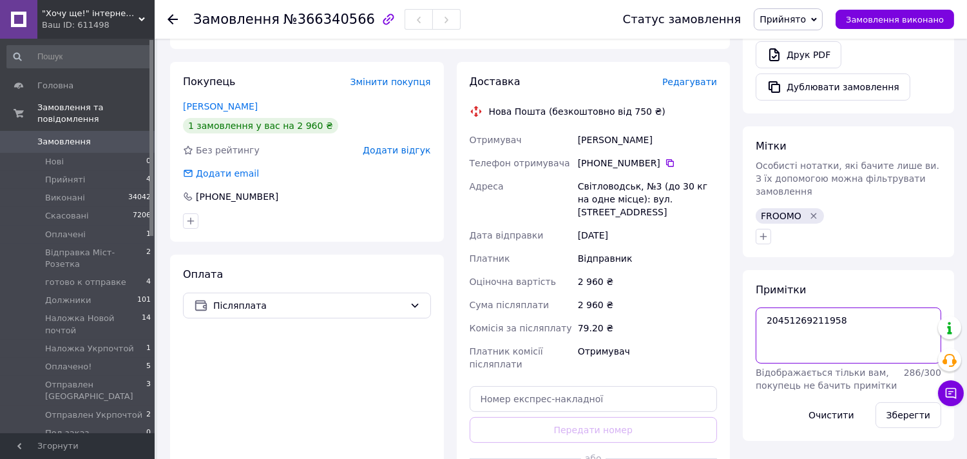
scroll to position [572, 0]
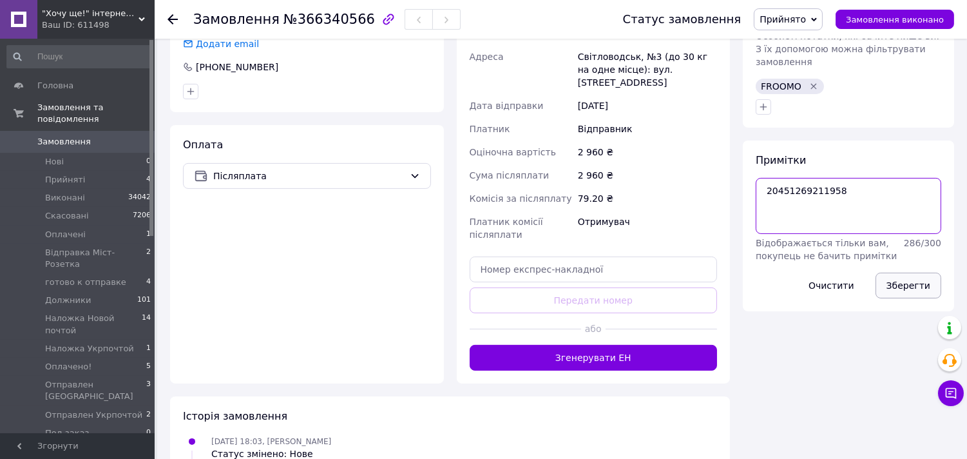
type textarea "20451269211958"
click at [900, 273] on button "Зберегти" at bounding box center [909, 286] width 66 height 26
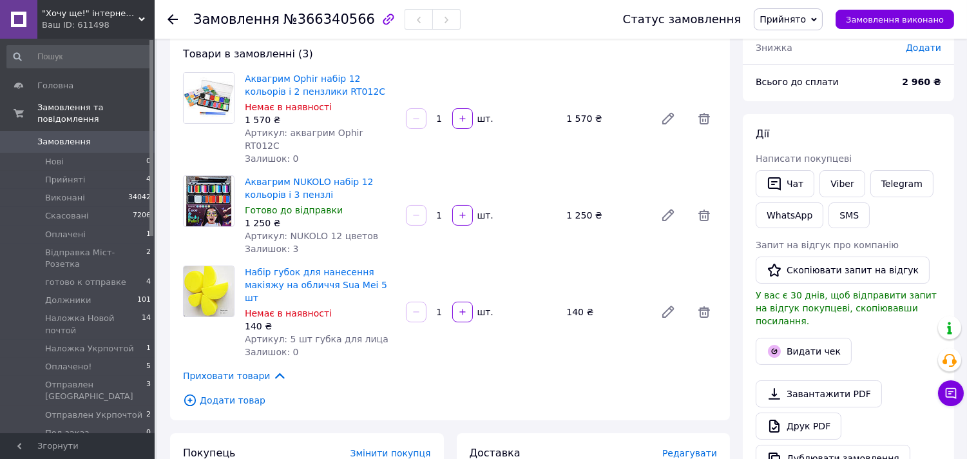
scroll to position [0, 0]
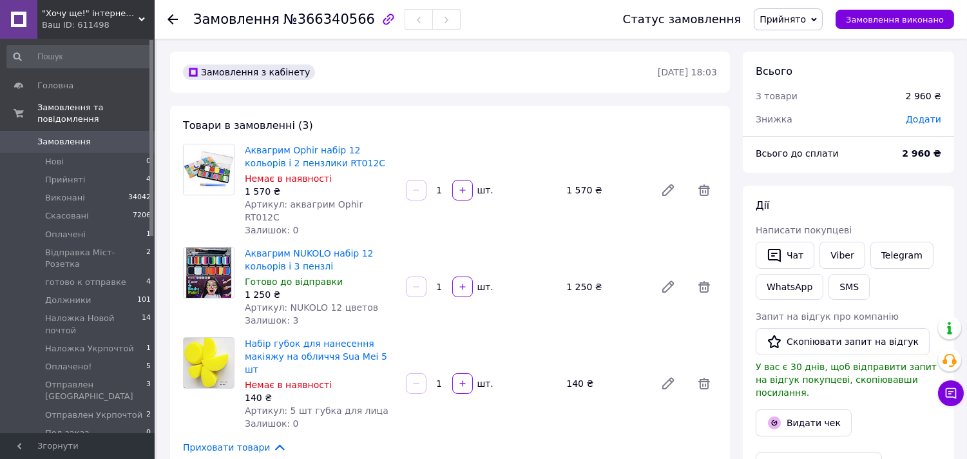
click at [795, 22] on span "Прийнято" at bounding box center [783, 19] width 46 height 10
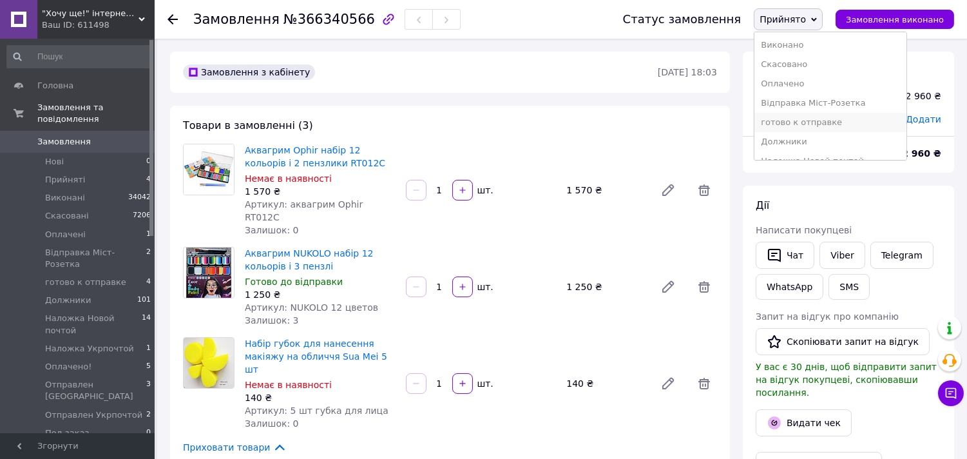
click at [780, 124] on li "готово к отправке" at bounding box center [830, 122] width 152 height 19
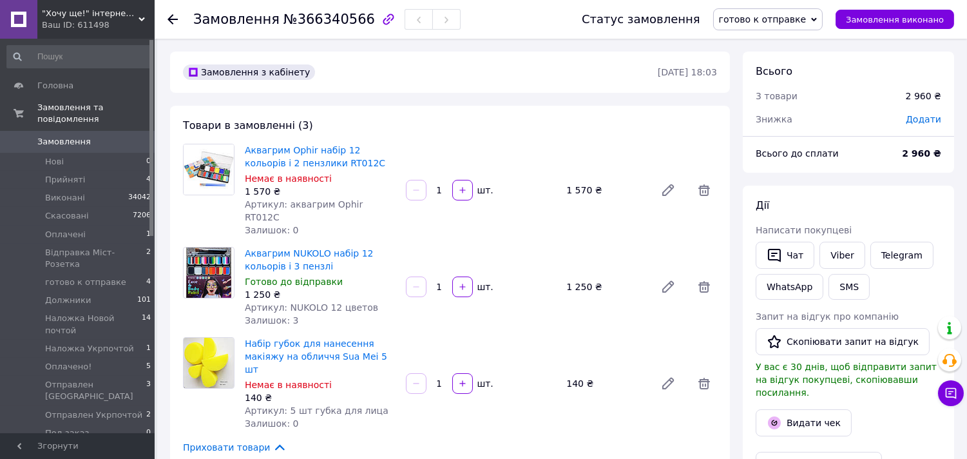
click at [68, 136] on span "Замовлення" at bounding box center [63, 142] width 53 height 12
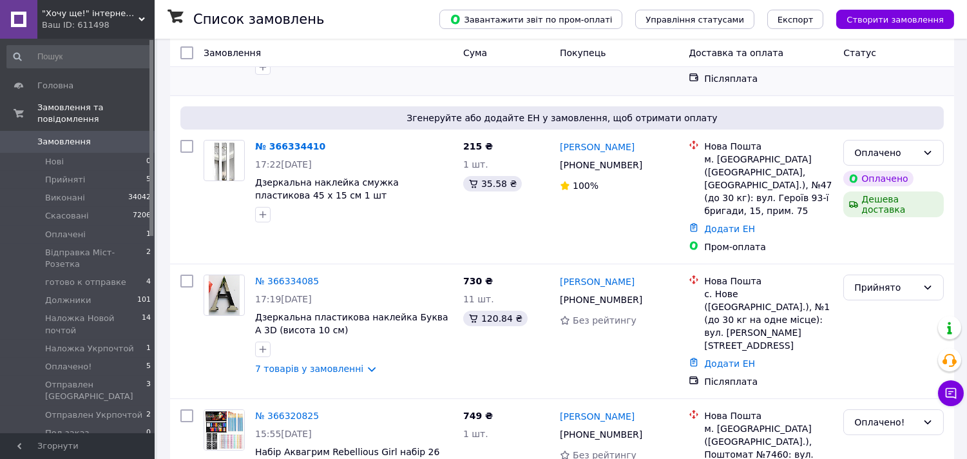
scroll to position [286, 0]
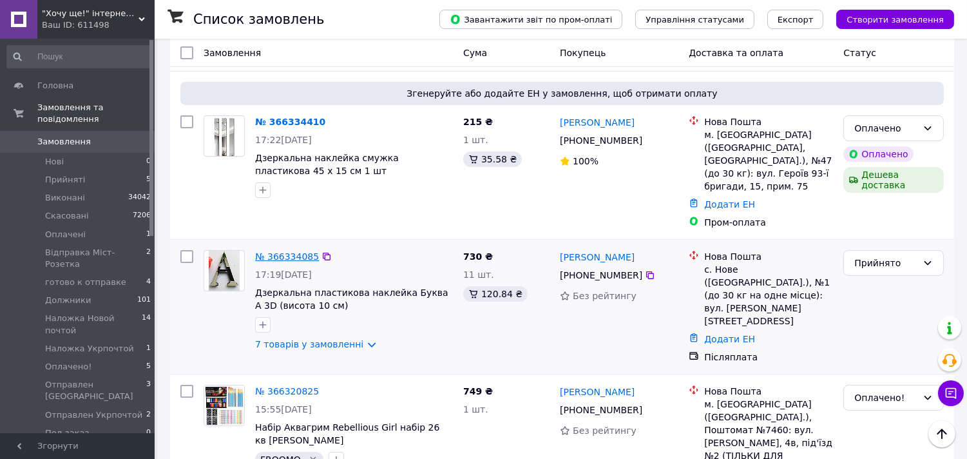
click at [290, 251] on link "№ 366334085" at bounding box center [287, 256] width 64 height 10
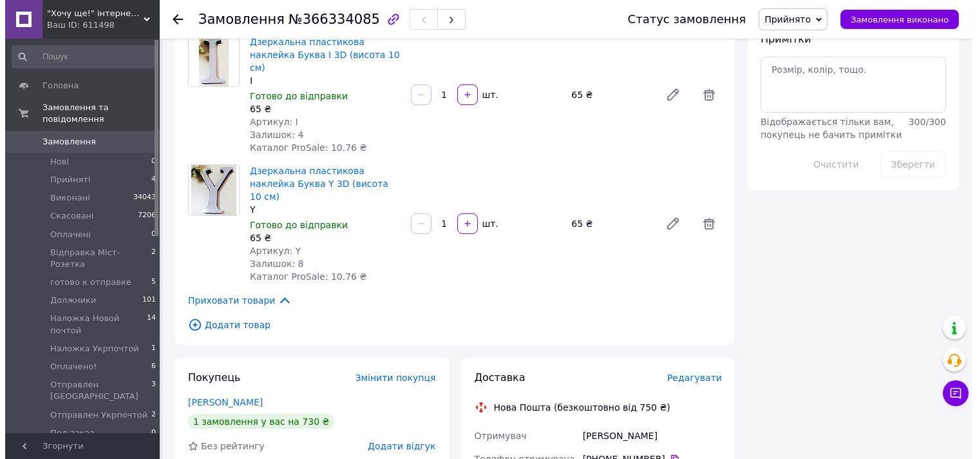
scroll to position [859, 0]
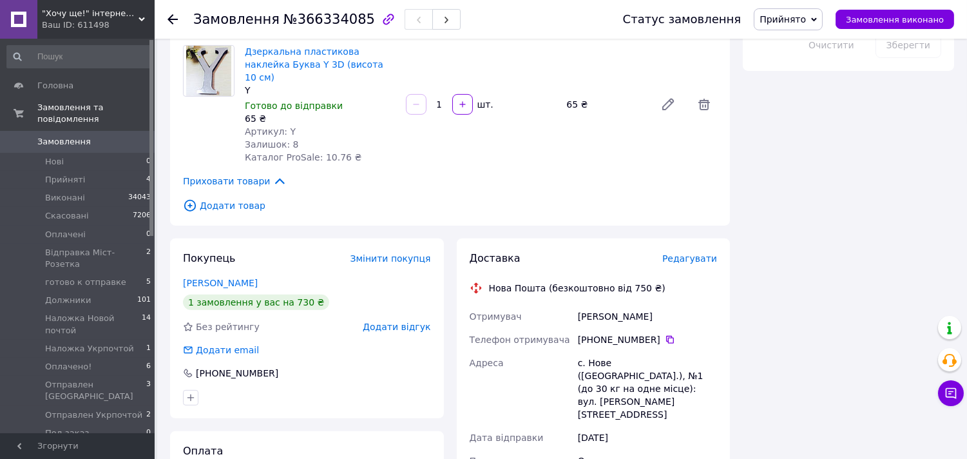
click at [684, 253] on span "Редагувати" at bounding box center [689, 258] width 55 height 10
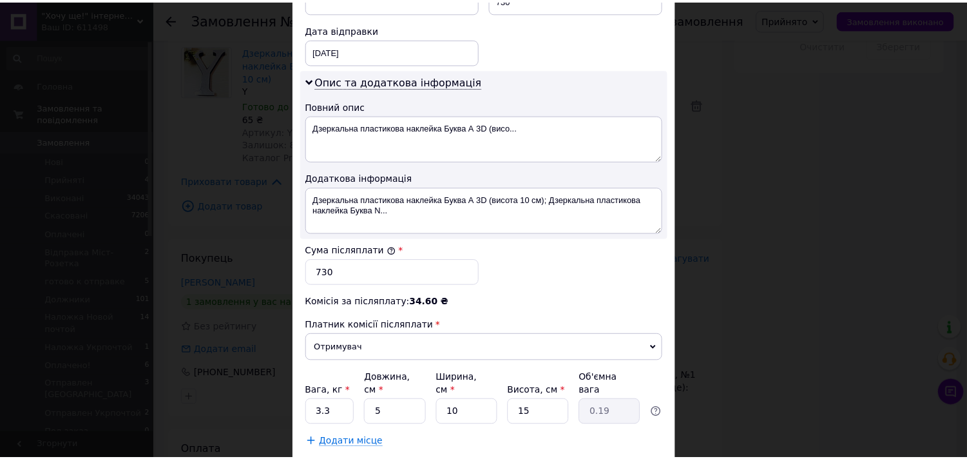
scroll to position [671, 0]
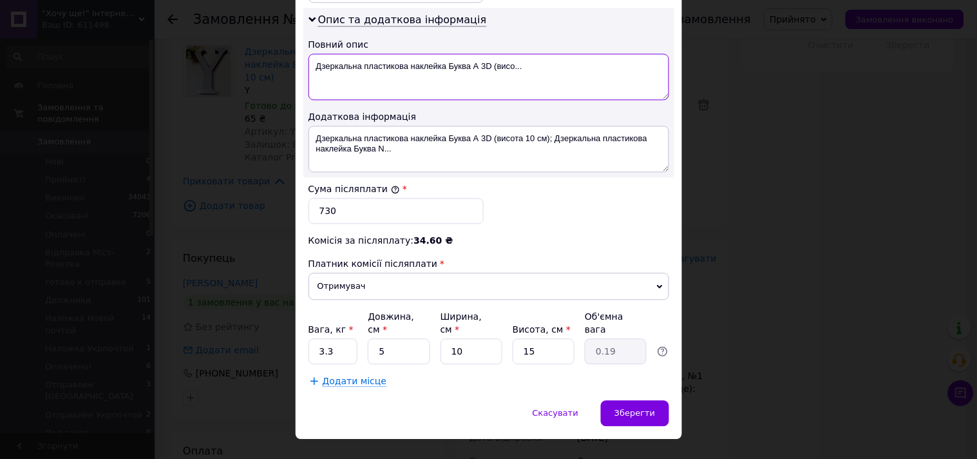
click at [384, 55] on textarea "Дзеркальна пластикова наклейка Буква А 3D (висо..." at bounding box center [489, 76] width 361 height 46
click at [432, 54] on textarea "Дзеркальна наклейка Буква А 3D (висо..." at bounding box center [489, 76] width 361 height 46
drag, startPoint x: 479, startPoint y: 55, endPoint x: 445, endPoint y: 61, distance: 35.2
click at [445, 61] on textarea "Дзеркальна наклейка Буква 3D (висо..." at bounding box center [489, 76] width 361 height 46
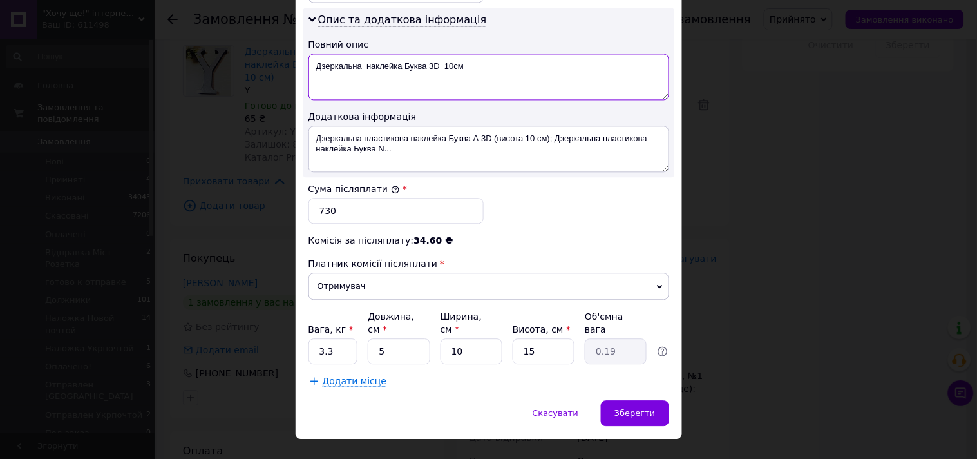
click at [312, 53] on textarea "Дзеркальна наклейка Буква 3D 10см" at bounding box center [489, 76] width 361 height 46
click at [425, 58] on textarea "11шт Дзеркальна наклейка Буква 3D 10см" at bounding box center [489, 76] width 361 height 46
type textarea "11шт Дзеркальна наклейка Буква 3D 10см"
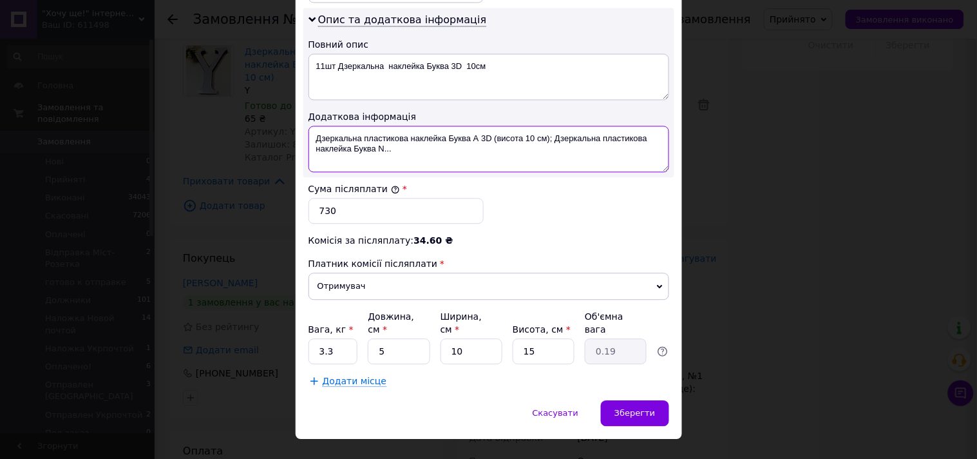
click at [390, 136] on textarea "Дзеркальна пластикова наклейка Буква А 3D (висота 10 см); Дзеркальна пластикова…" at bounding box center [489, 149] width 361 height 46
paste textarea "11шт Дзеркальна наклейка Буква 3D 10см"
type textarea "11шт Дзеркальна наклейка Буква 3D 10см"
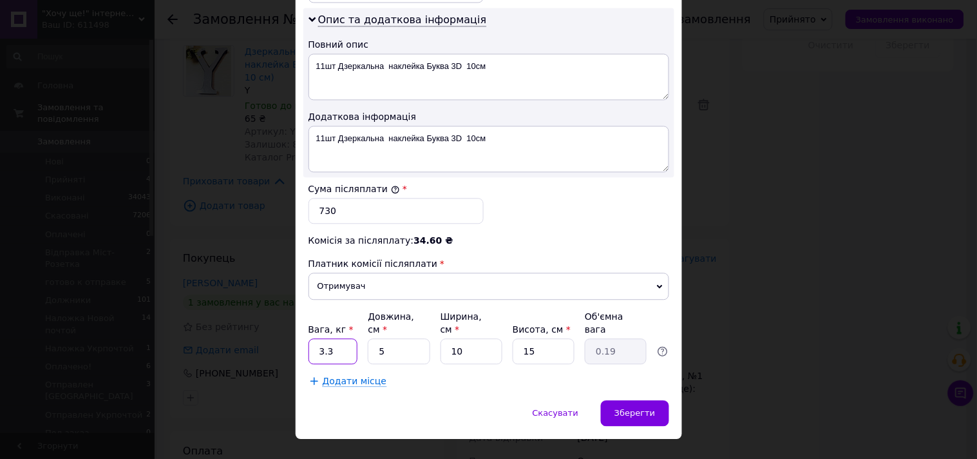
click at [347, 338] on input "3.3" at bounding box center [334, 351] width 50 height 26
type input "0.5"
click at [398, 338] on input "5" at bounding box center [399, 351] width 62 height 26
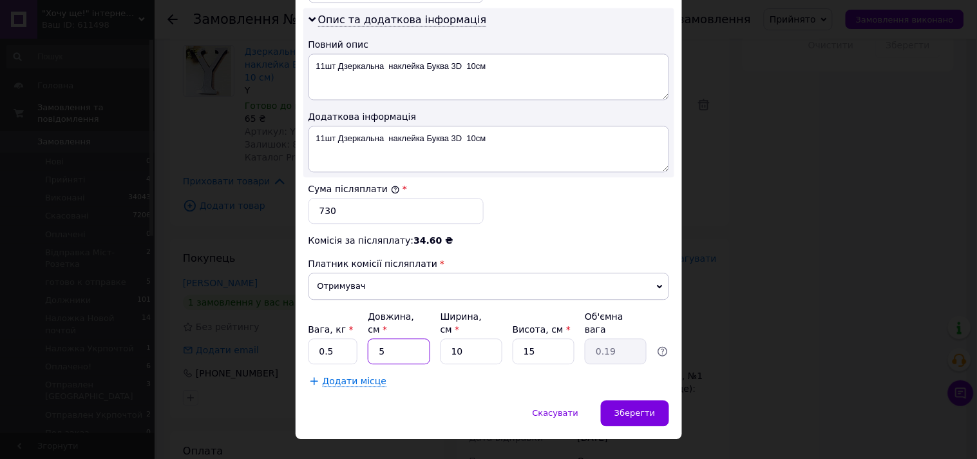
type input "1"
type input "0.1"
type input "10"
type input "0.38"
type input "10"
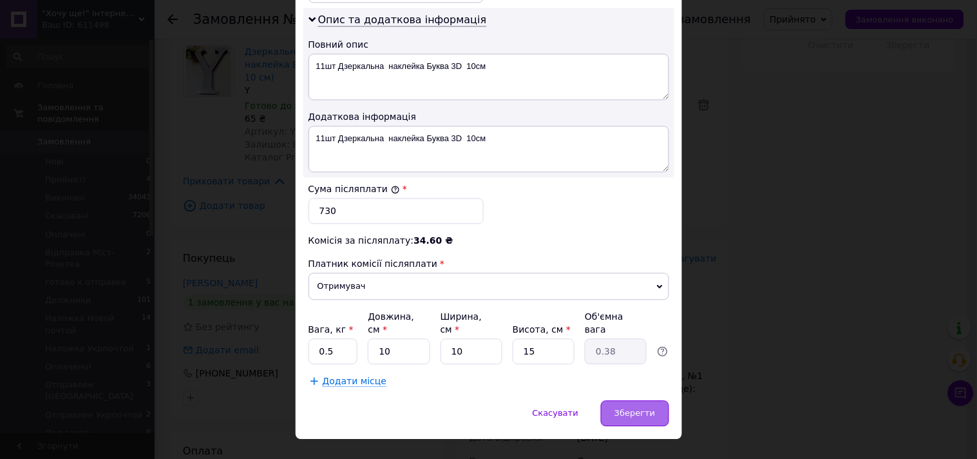
click at [641, 408] on span "Зберегти" at bounding box center [635, 413] width 41 height 10
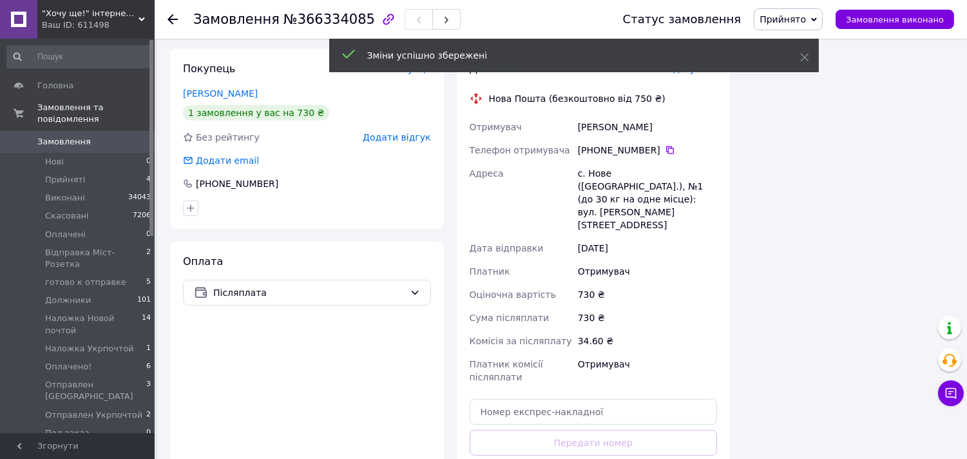
scroll to position [1073, 0]
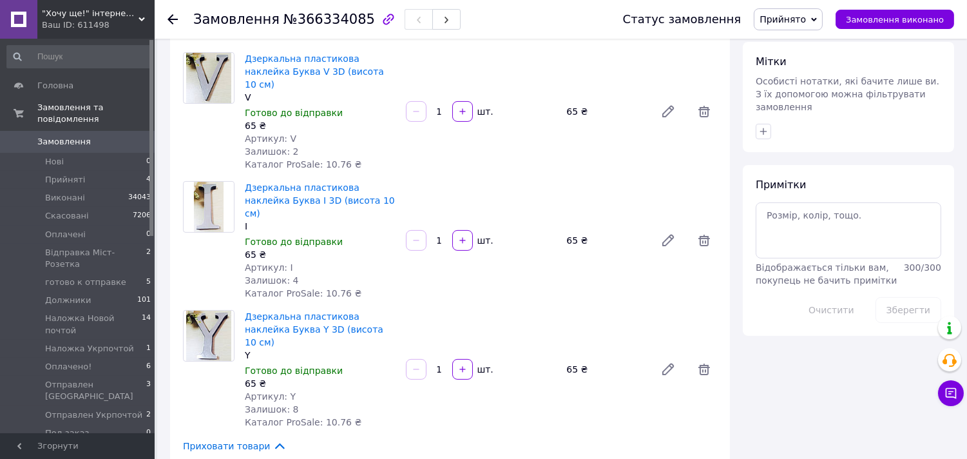
scroll to position [572, 0]
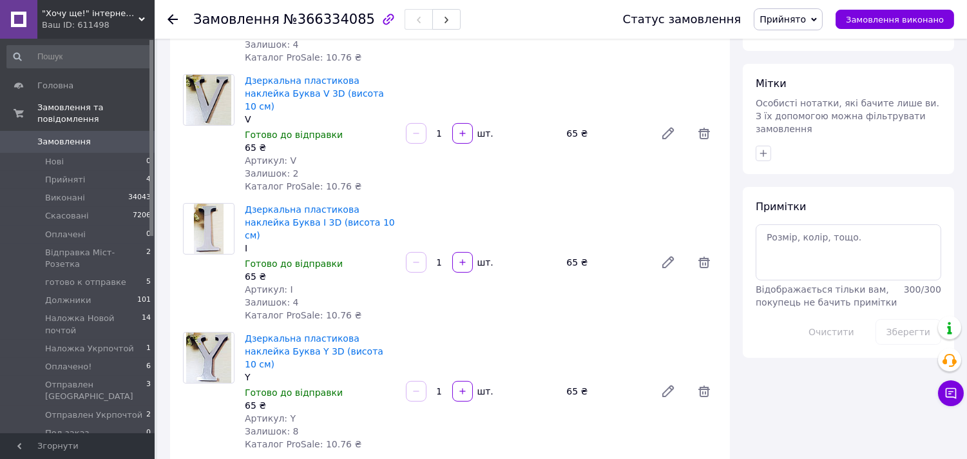
drag, startPoint x: 807, startPoint y: 17, endPoint x: 803, endPoint y: 47, distance: 29.9
click at [805, 17] on span "Прийнято" at bounding box center [783, 19] width 46 height 10
click at [809, 119] on li "готово к отправке" at bounding box center [830, 122] width 152 height 19
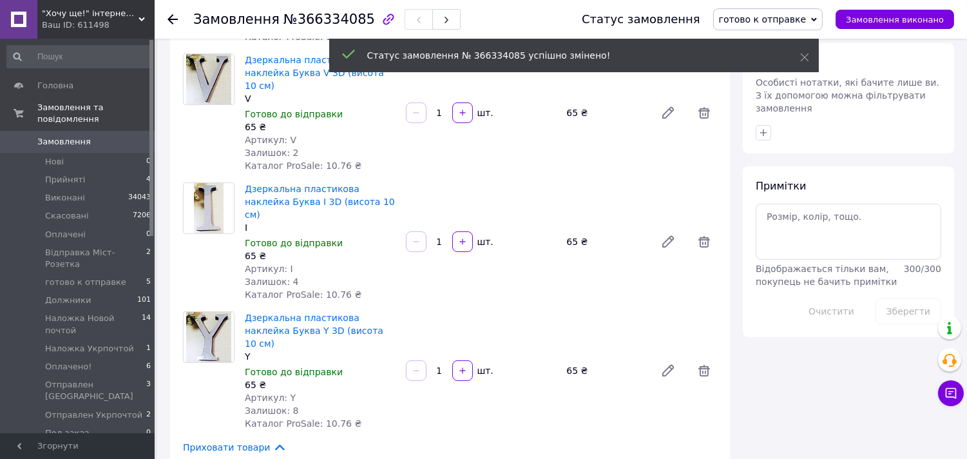
scroll to position [787, 0]
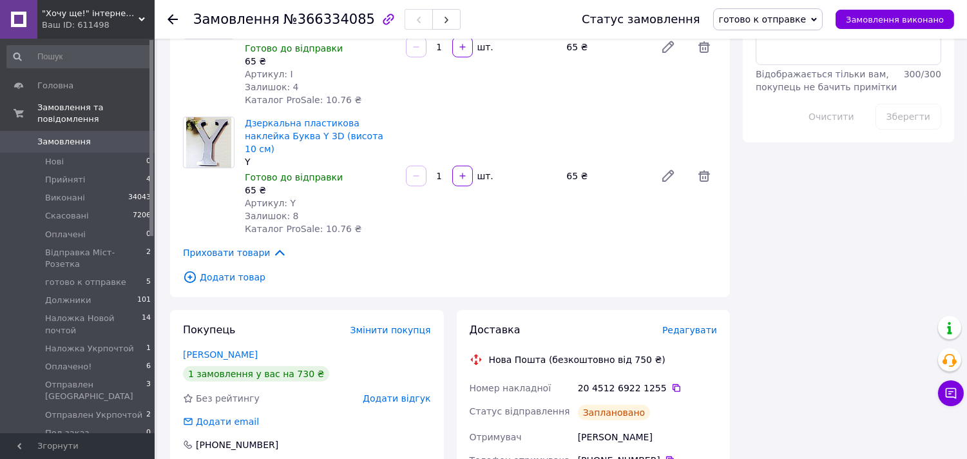
drag, startPoint x: 778, startPoint y: 142, endPoint x: 416, endPoint y: 166, distance: 363.5
click at [416, 245] on div "Приховати товари" at bounding box center [450, 252] width 534 height 14
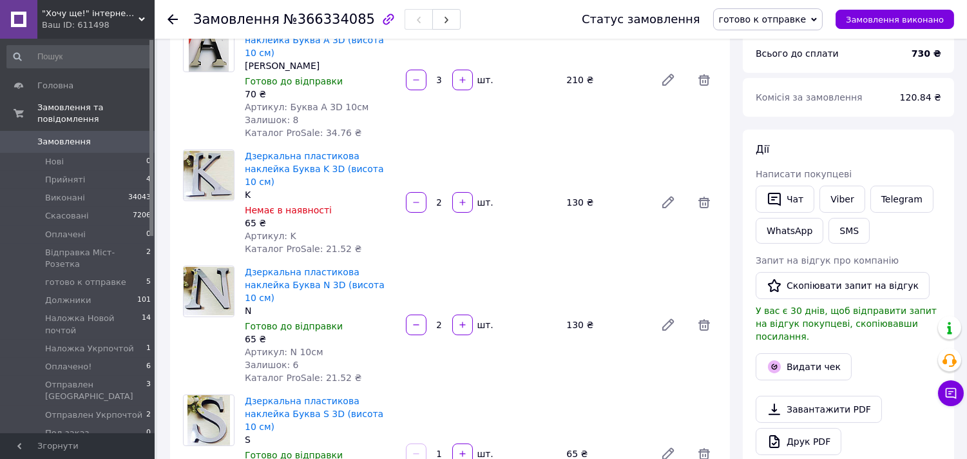
scroll to position [0, 0]
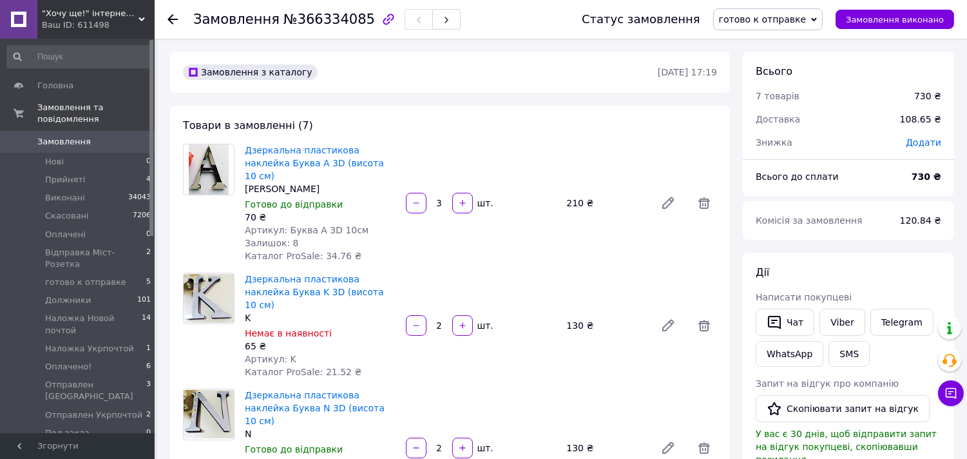
click at [66, 136] on span "Замовлення" at bounding box center [63, 142] width 53 height 12
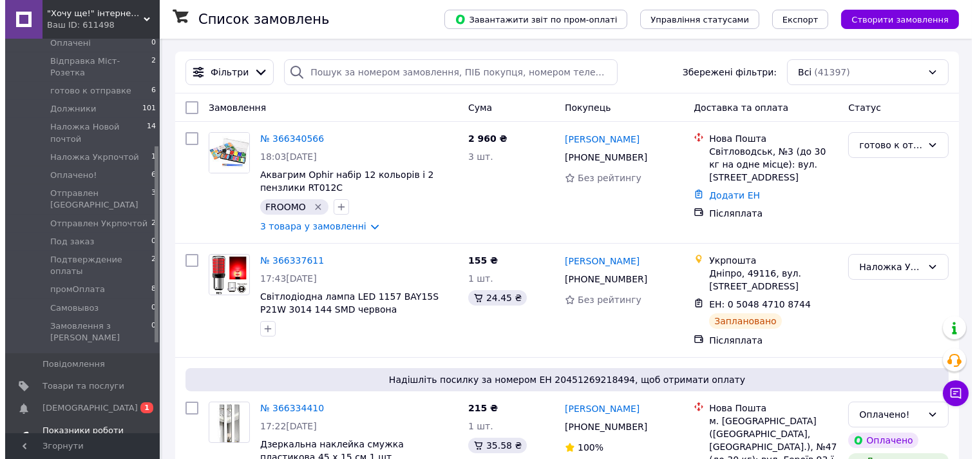
scroll to position [215, 0]
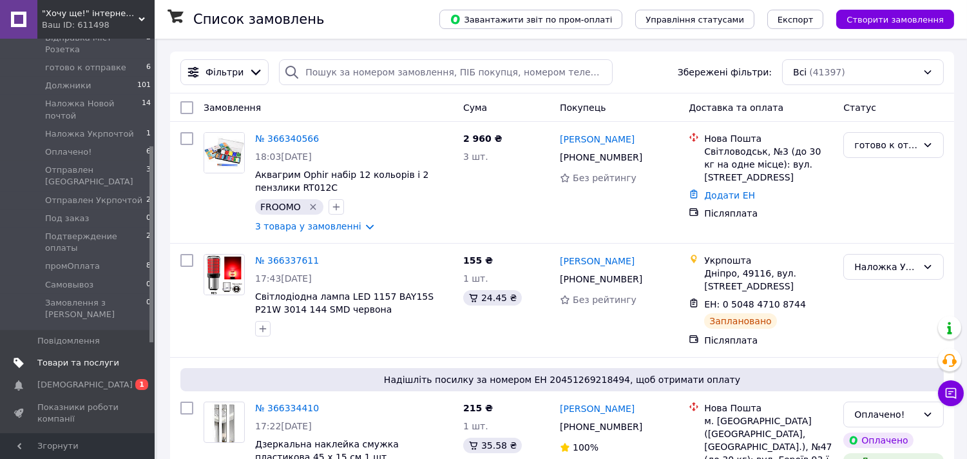
click at [70, 357] on span "Товари та послуги" at bounding box center [78, 363] width 82 height 12
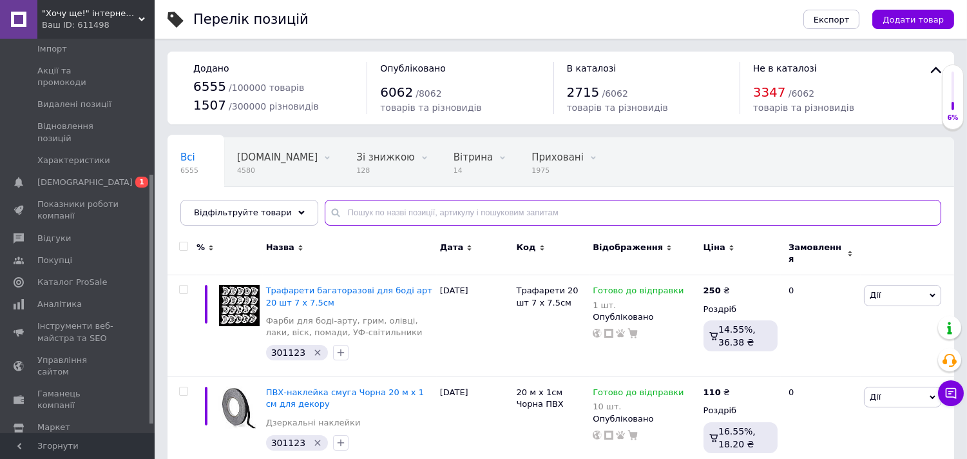
click at [350, 213] on input "text" at bounding box center [633, 213] width 617 height 26
paste input "Трафарет багаторазовий для малювання бодіарт No9 16 х 20 см"
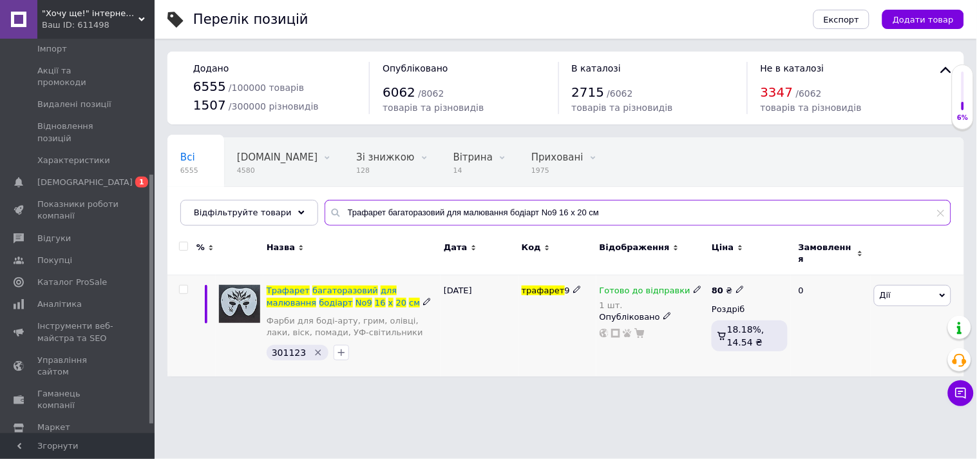
type input "Трафарет багаторазовий для малювання бодіарт No9 16 х 20 см"
click at [694, 285] on icon at bounding box center [698, 289] width 8 height 8
click at [727, 329] on li "Немає в наявності" at bounding box center [764, 338] width 122 height 18
click at [727, 318] on input "1" at bounding box center [751, 331] width 98 height 26
click at [687, 340] on div "Готово до відправки 1 шт. Наявність Немає в наявності В наявності Під замовленн…" at bounding box center [653, 325] width 113 height 101
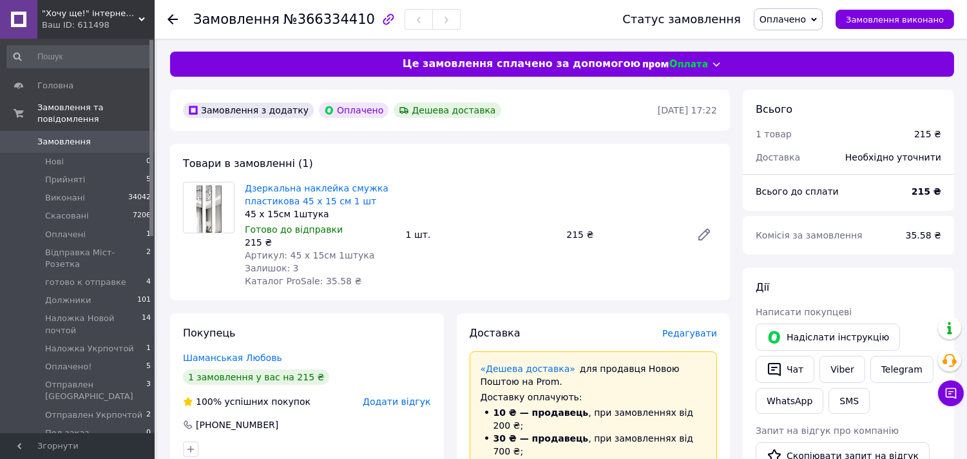
drag, startPoint x: 340, startPoint y: 207, endPoint x: 644, endPoint y: 268, distance: 310.1
click at [648, 268] on div "Дзеркальна наклейка смужка пластикова 45 х 15 см 1 шт 45 х 15см 1штука Готово д…" at bounding box center [481, 234] width 483 height 111
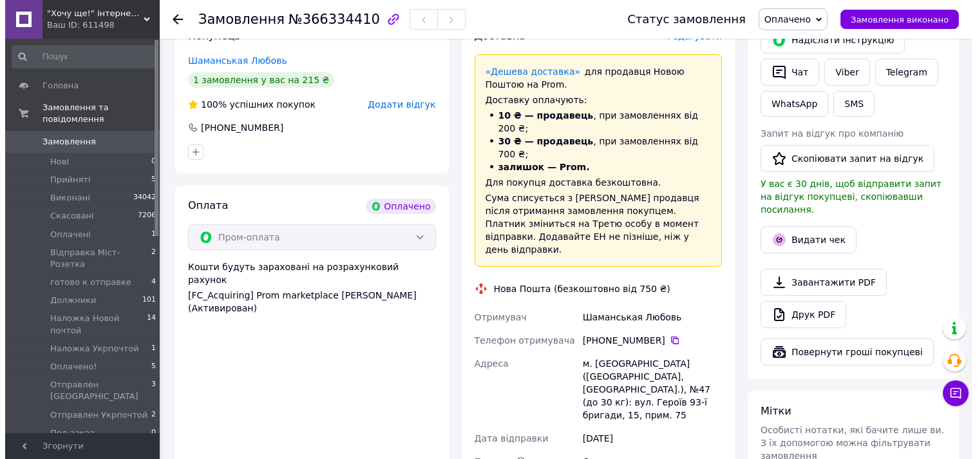
scroll to position [72, 0]
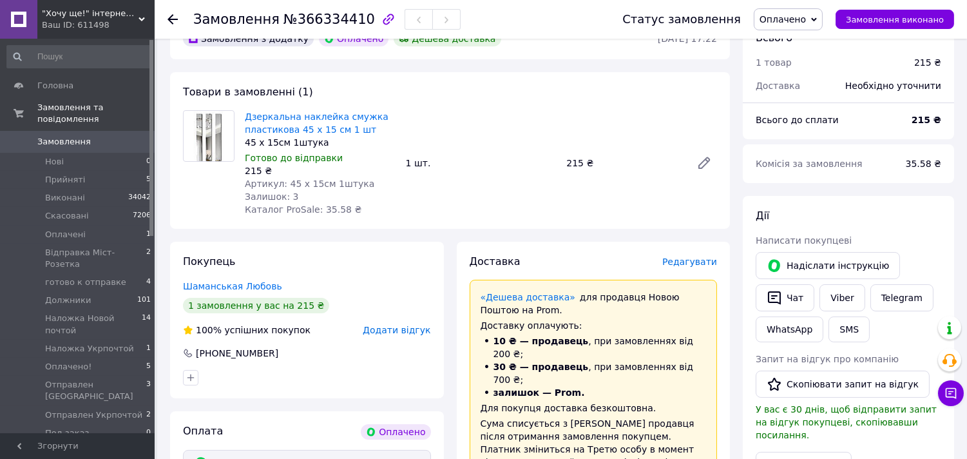
click at [700, 264] on span "Редагувати" at bounding box center [689, 261] width 55 height 10
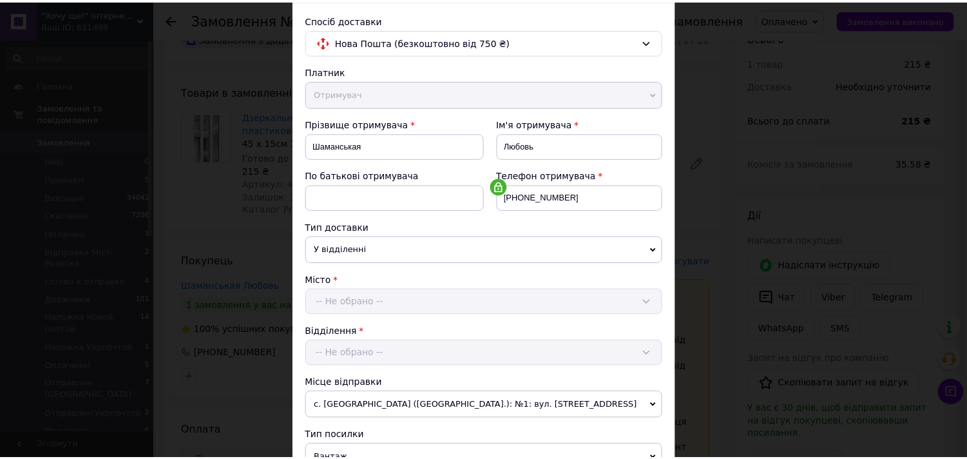
scroll to position [542, 0]
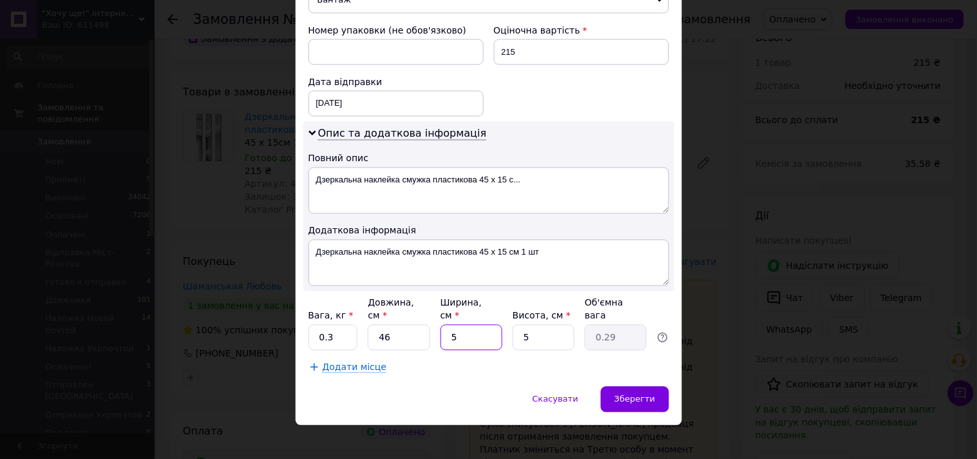
click at [458, 329] on input "5" at bounding box center [472, 338] width 62 height 26
type input "1"
type input "0.1"
type input "15"
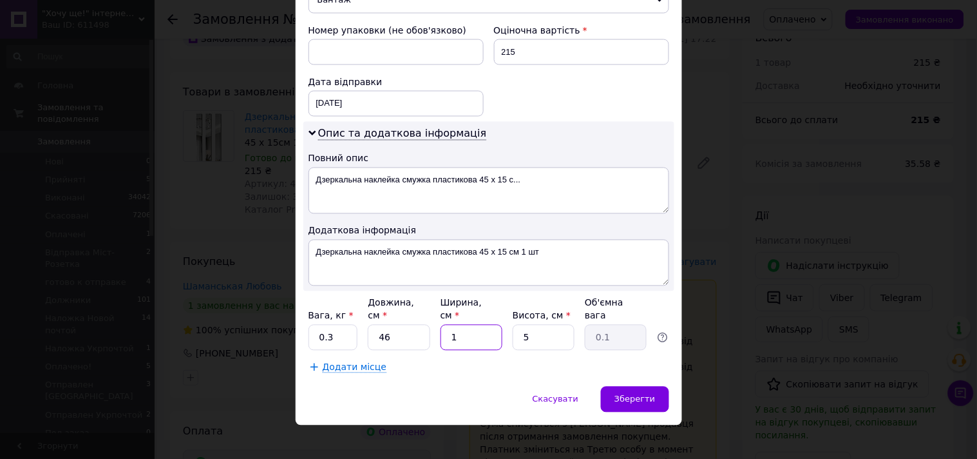
type input "0.86"
type input "15"
click at [533, 330] on input "5" at bounding box center [544, 338] width 62 height 26
type input "3"
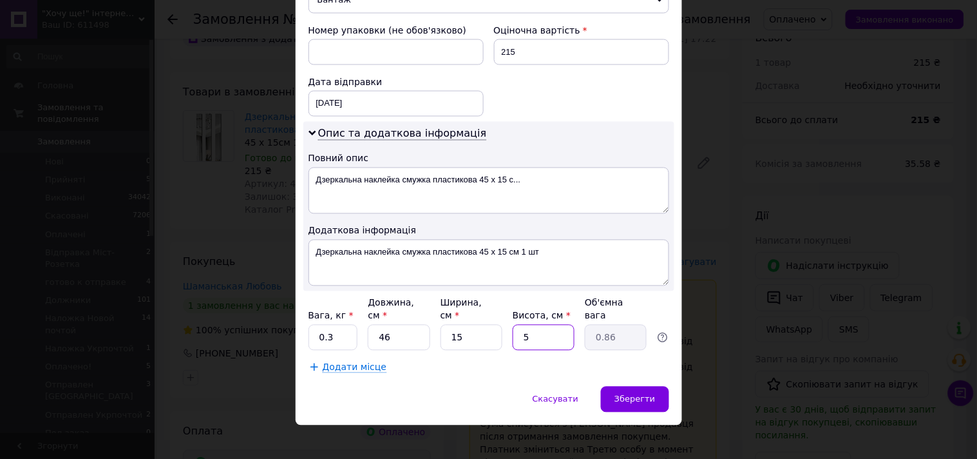
type input "0.52"
type input "3"
click at [464, 210] on textarea "Дзеркальна наклейка смужка пластикова 45 х 15 с..." at bounding box center [489, 191] width 361 height 46
drag, startPoint x: 477, startPoint y: 254, endPoint x: 543, endPoint y: 256, distance: 66.4
click at [543, 256] on textarea "Дзеркальна наклейка смужка пластикова 45 х 15 см 1 шт" at bounding box center [489, 263] width 361 height 46
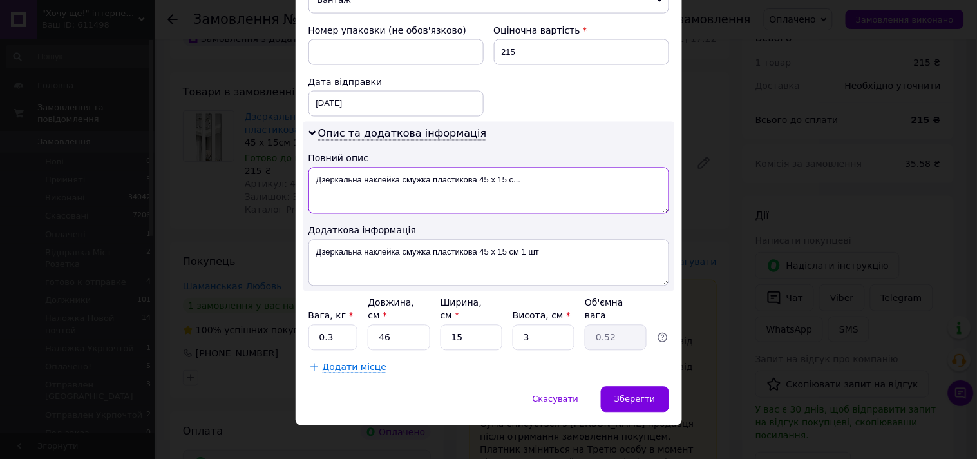
paste textarea "45 х 15 см 1 шт"
drag, startPoint x: 432, startPoint y: 181, endPoint x: 544, endPoint y: 184, distance: 112.1
type textarea "Дзеркальна наклейка смужка 45 х 15 см 1 шт"
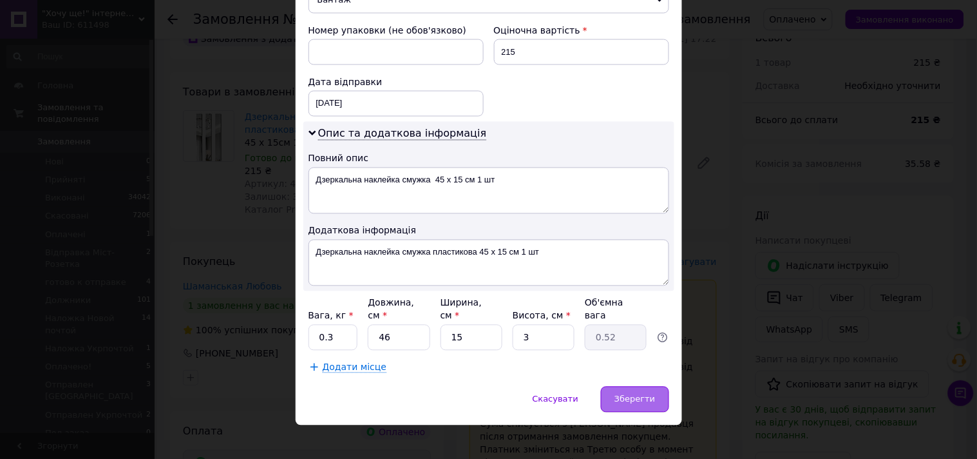
click at [626, 387] on div "Зберегти" at bounding box center [635, 400] width 68 height 26
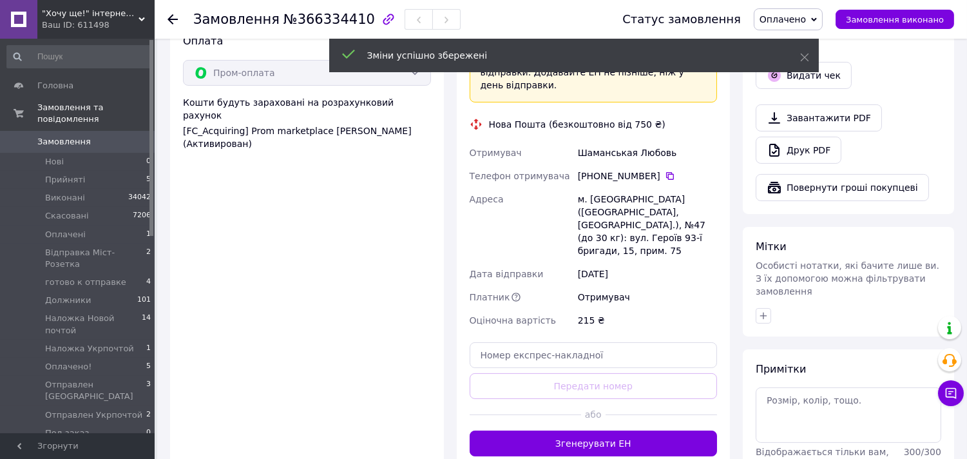
scroll to position [501, 0]
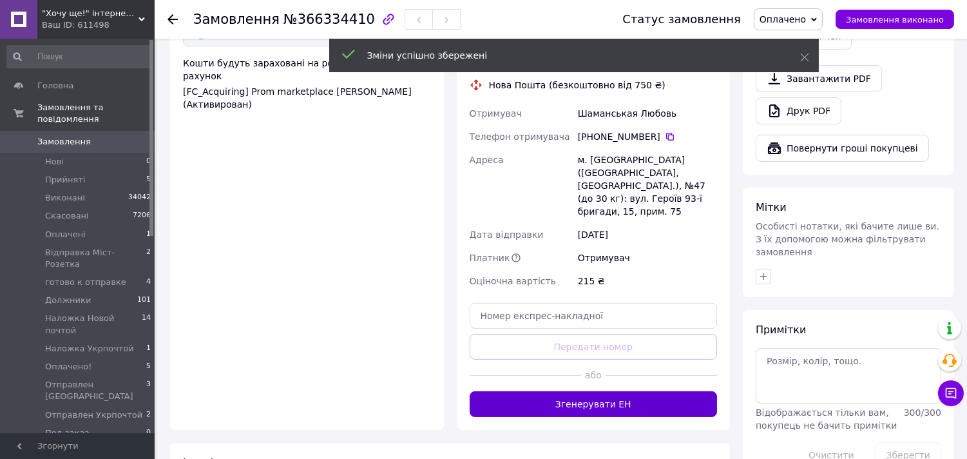
click at [612, 391] on button "Згенерувати ЕН" at bounding box center [594, 404] width 248 height 26
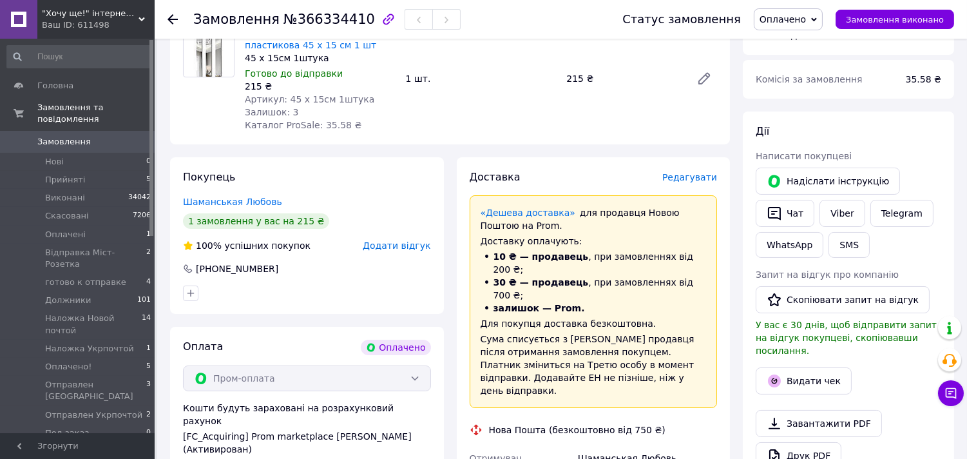
scroll to position [143, 0]
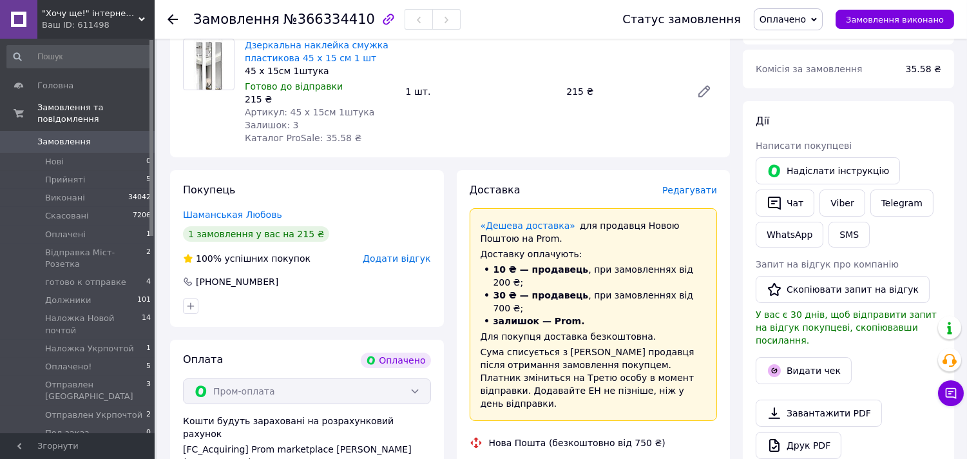
click at [794, 18] on span "Оплачено" at bounding box center [783, 19] width 46 height 10
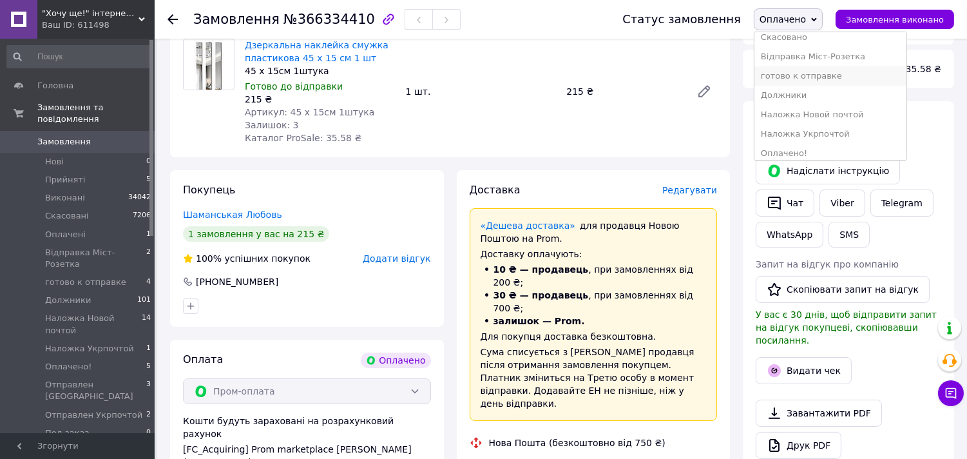
scroll to position [72, 0]
click at [800, 126] on li "Оплачено!" at bounding box center [830, 128] width 152 height 19
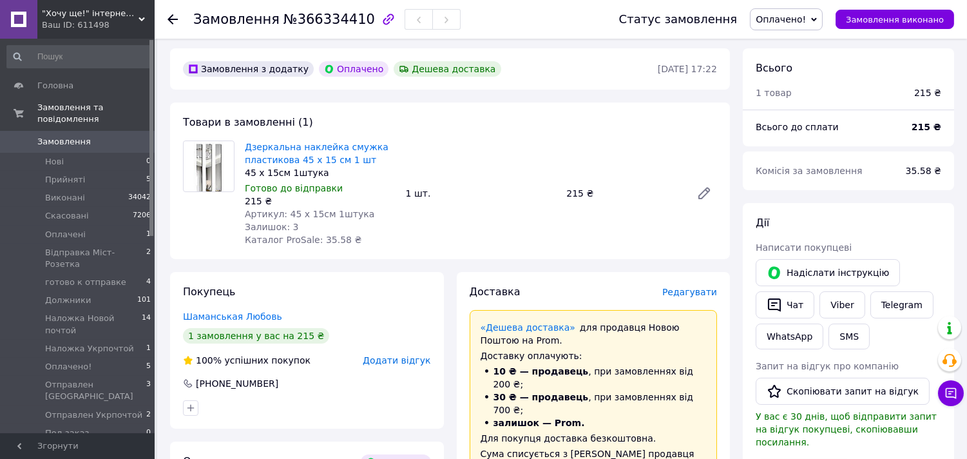
scroll to position [286, 0]
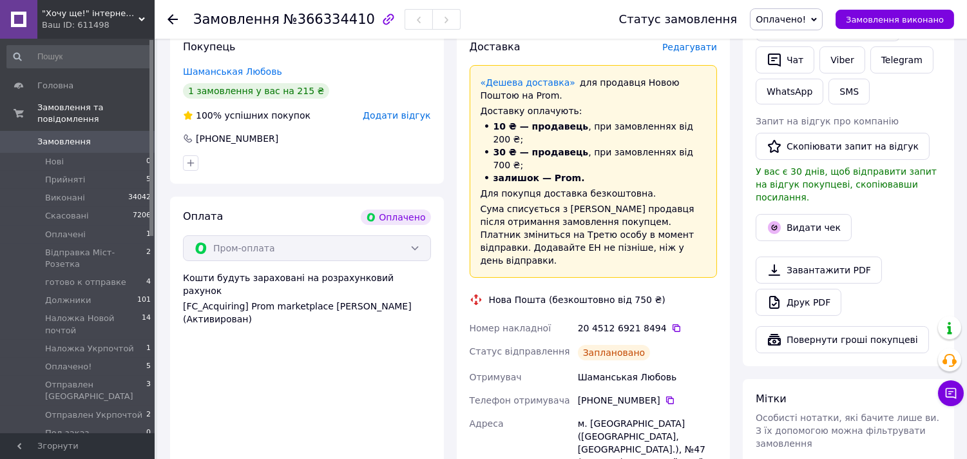
click at [186, 338] on div "Оплата Оплачено Пром-оплата Кошти будуть зараховані на розрахунковий рахунок [F…" at bounding box center [307, 418] width 274 height 445
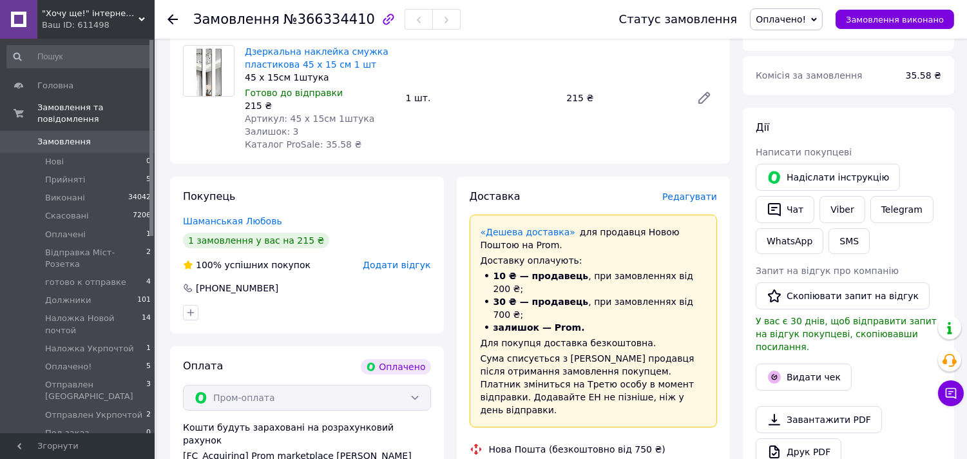
scroll to position [0, 0]
